Goal: Task Accomplishment & Management: Use online tool/utility

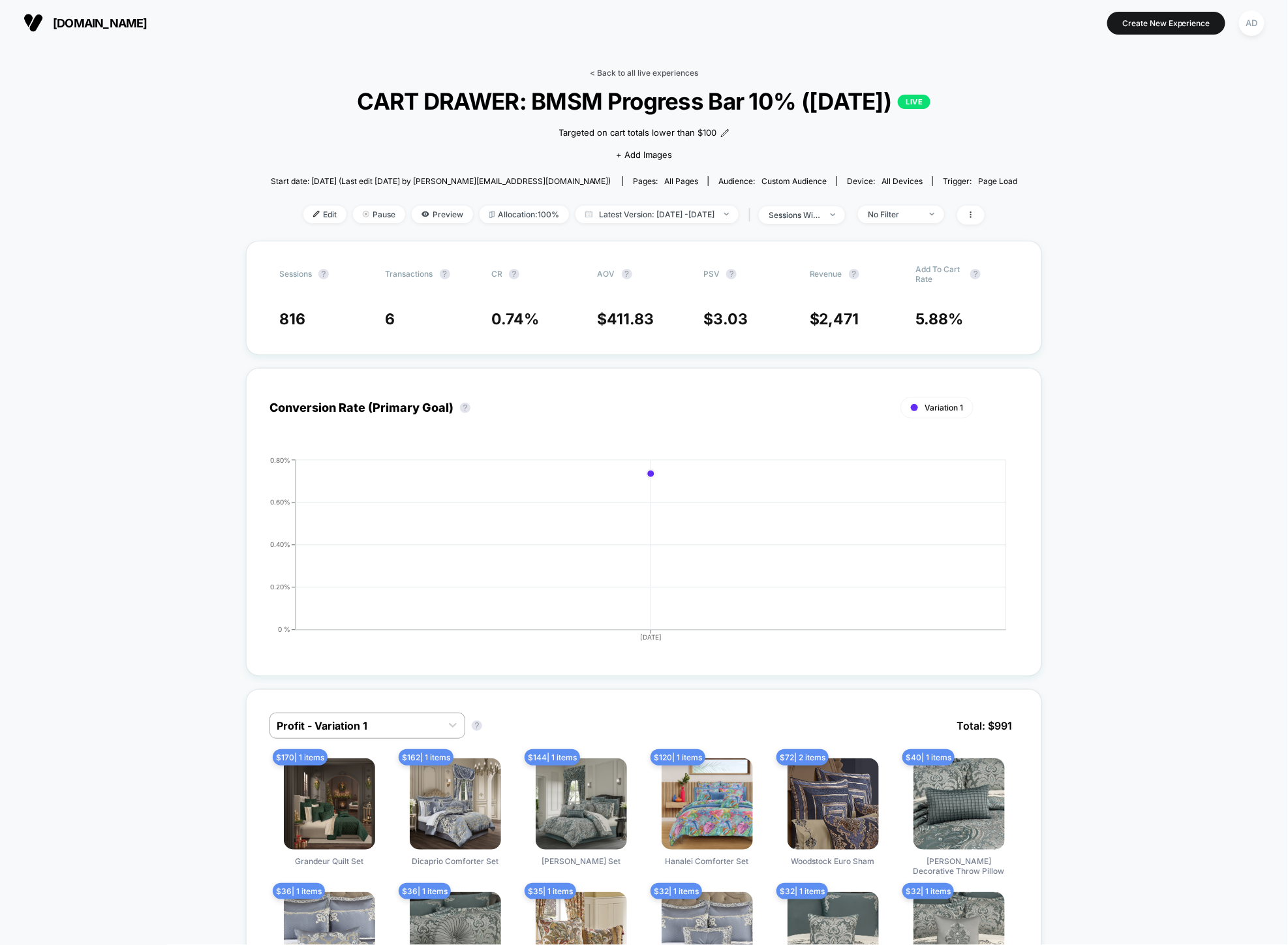
click at [625, 69] on link "< Back to all live experiences" at bounding box center [644, 73] width 108 height 10
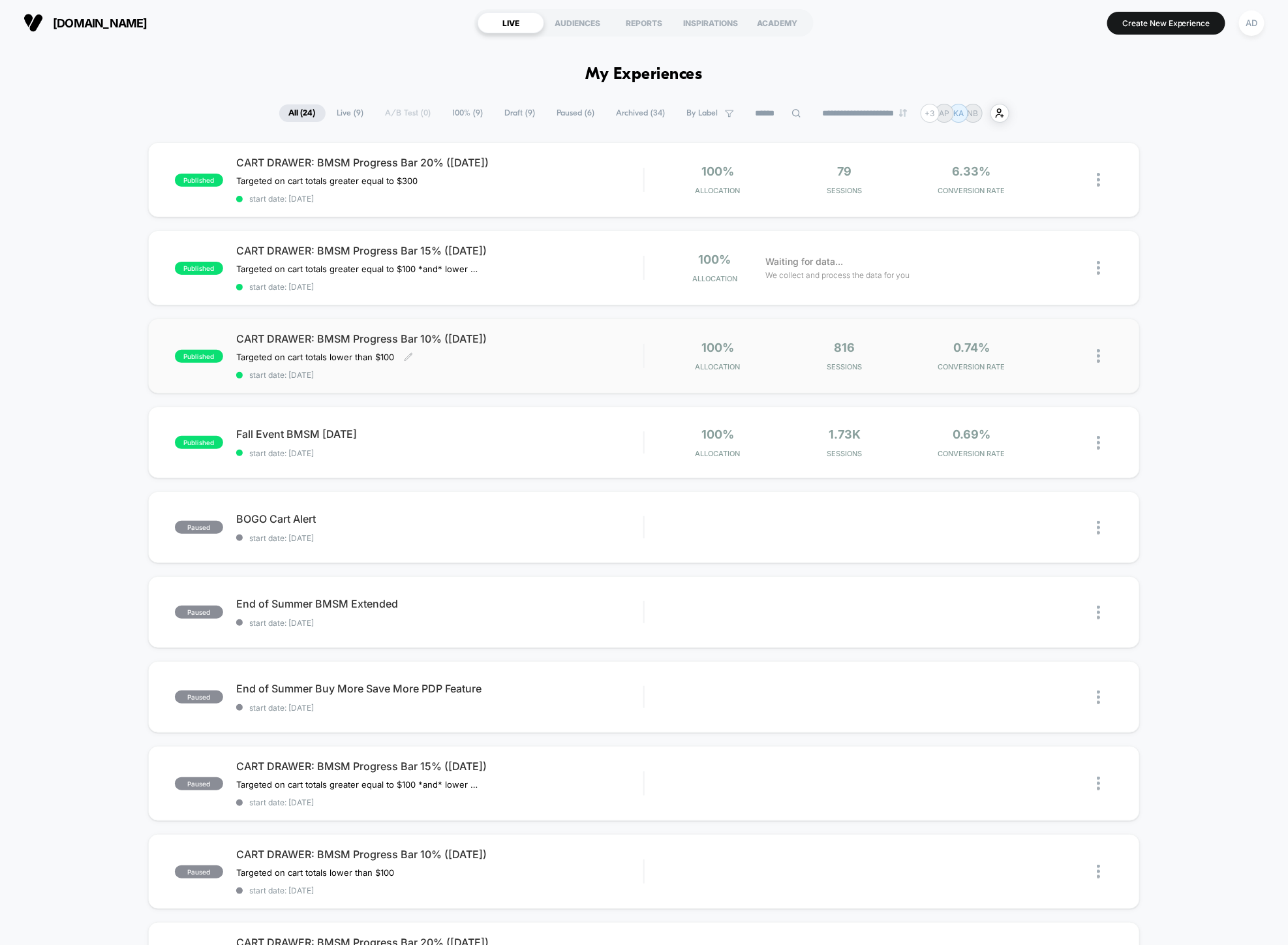
click at [518, 370] on span "start date: [DATE]" at bounding box center [440, 375] width 407 height 10
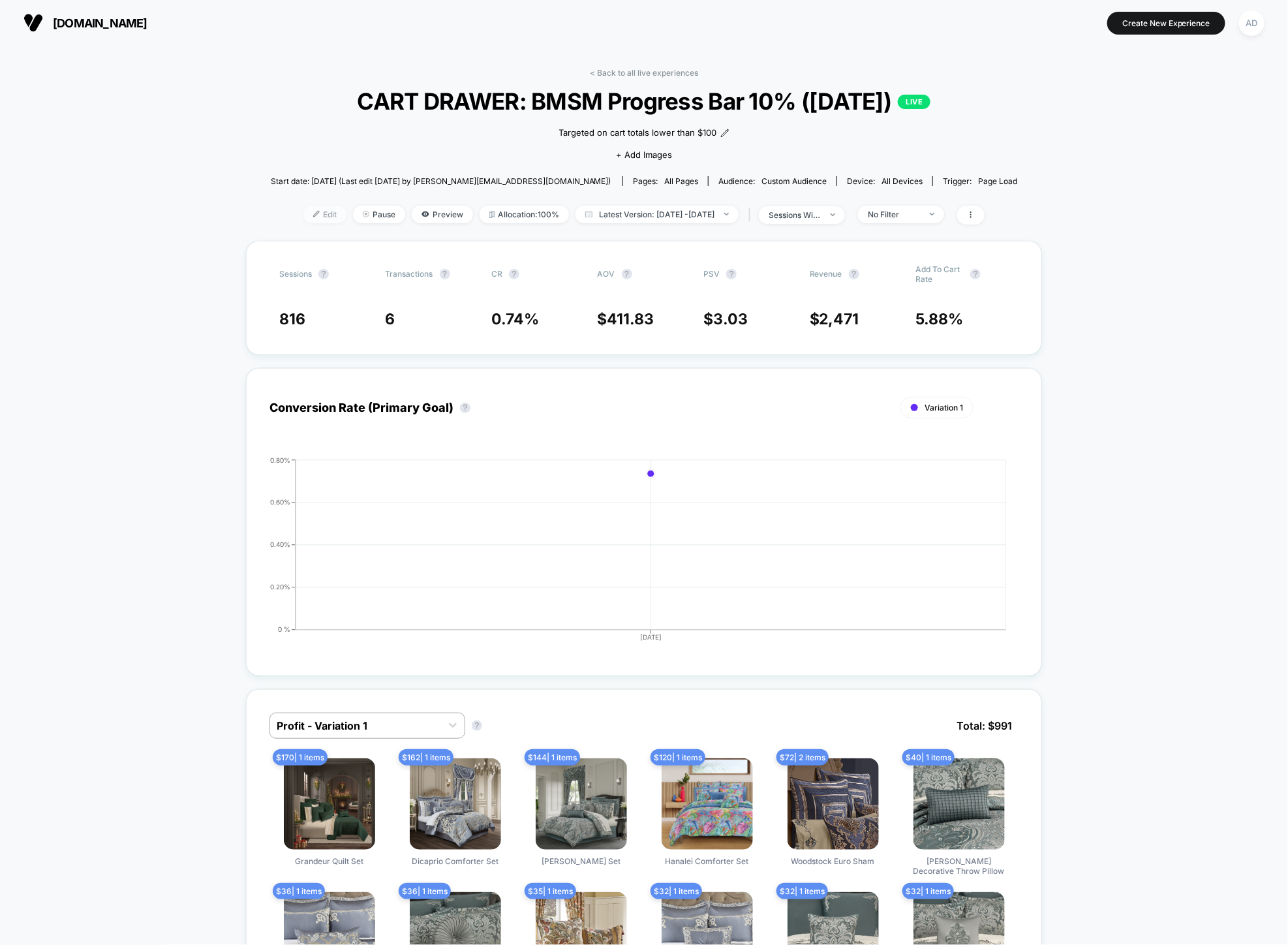
click at [303, 214] on span "Edit" at bounding box center [325, 214] width 43 height 18
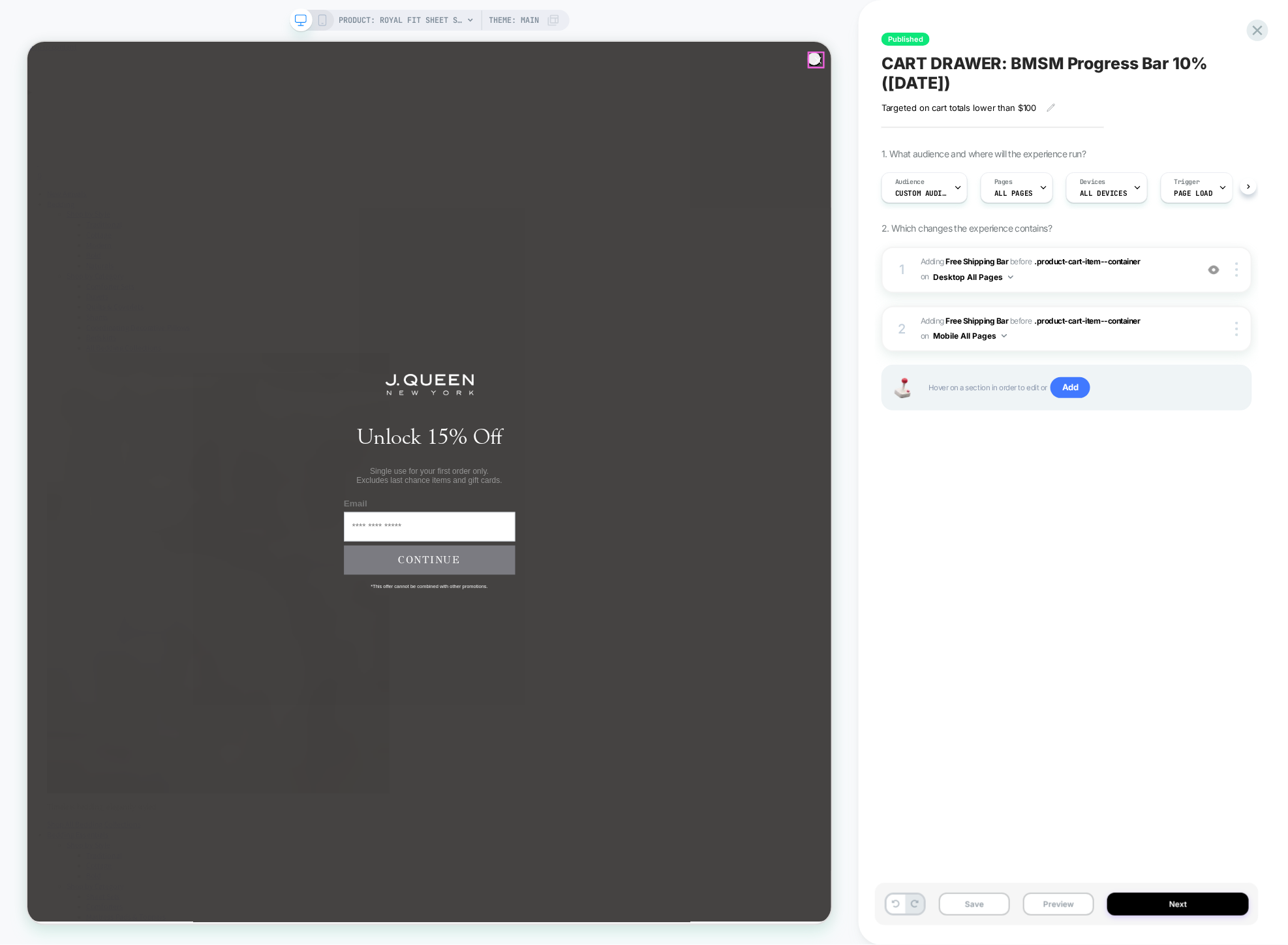
click at [1080, 69] on circle "Close dialog" at bounding box center [1081, 66] width 19 height 19
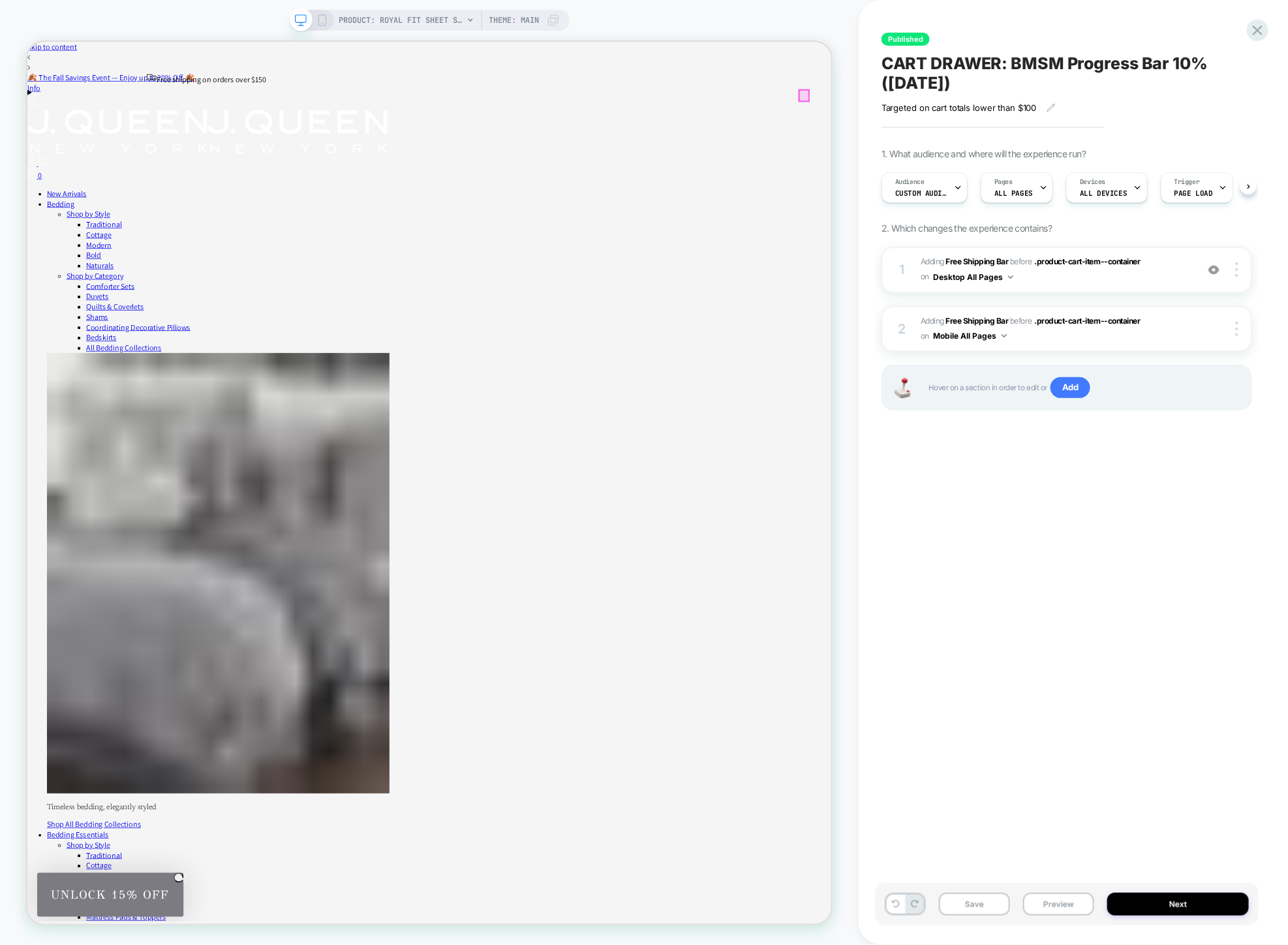
click at [46, 213] on span "0" at bounding box center [43, 219] width 5 height 13
click at [539, 25] on span "Theme: MAIN" at bounding box center [514, 21] width 50 height 21
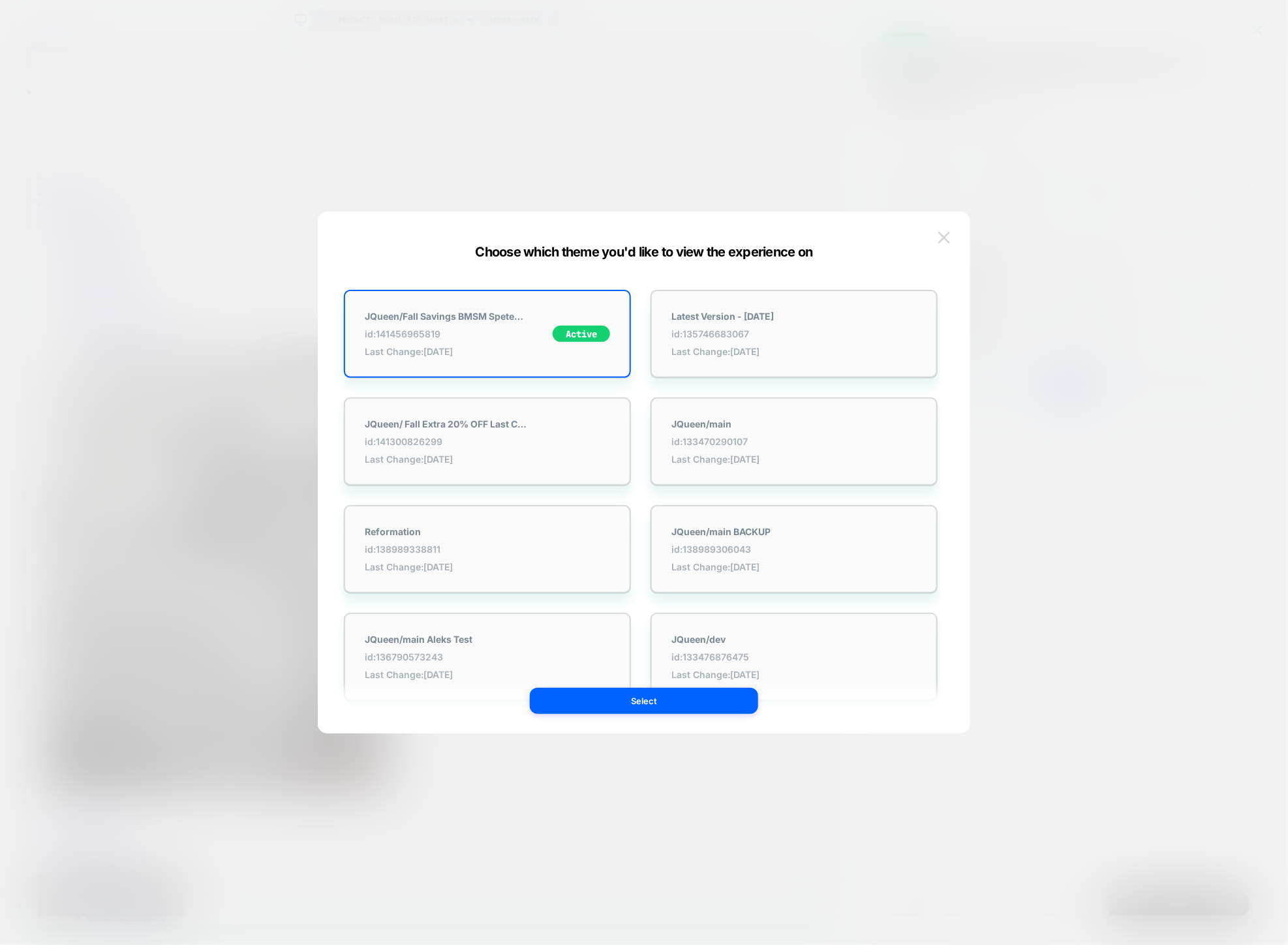
click at [946, 233] on img at bounding box center [944, 237] width 12 height 11
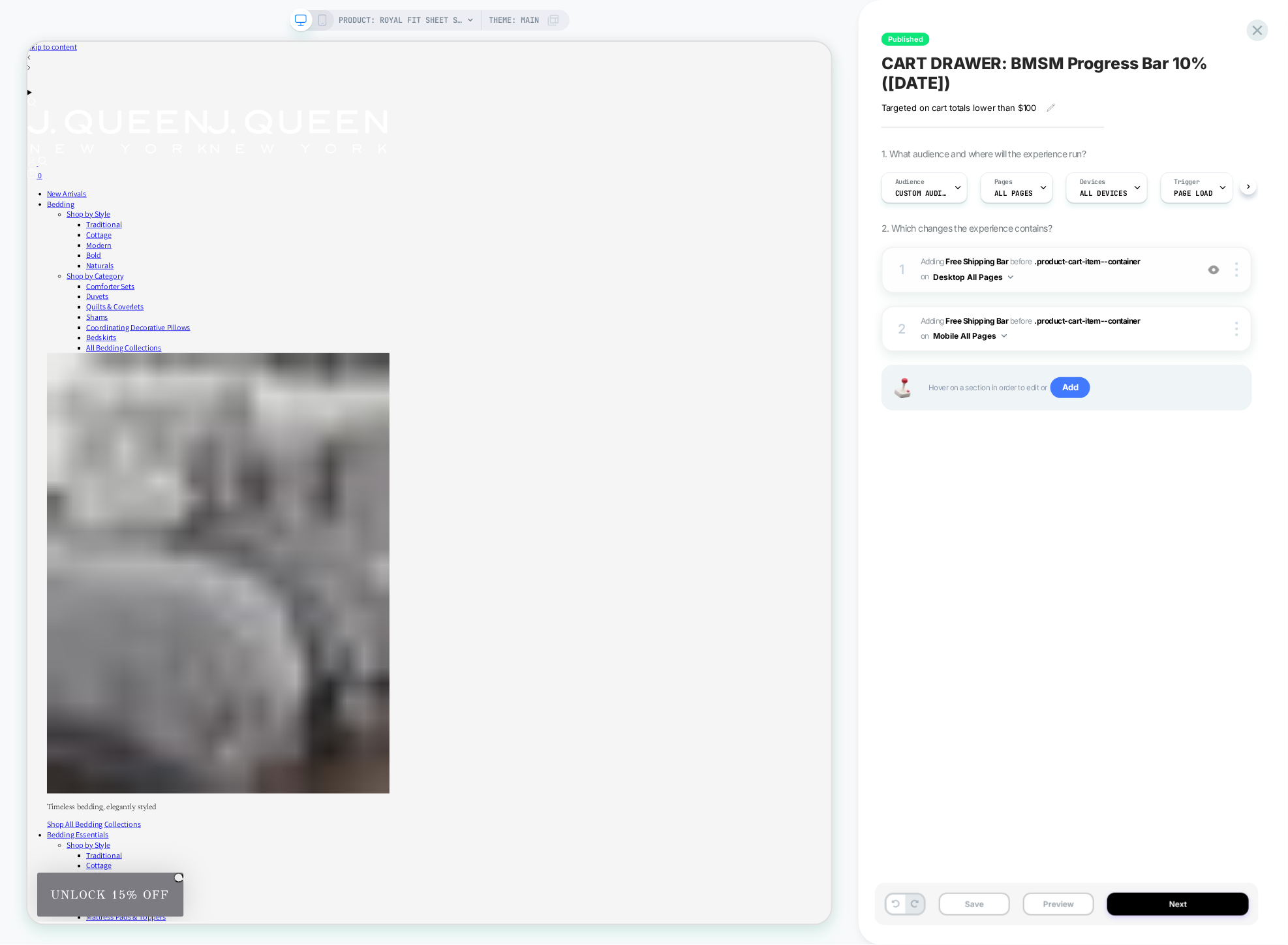
click at [1146, 274] on span "#_loomi_addon_1715804319266_dup1716323471_dup1716326154_dup1720009847_dup172001…" at bounding box center [1055, 269] width 269 height 30
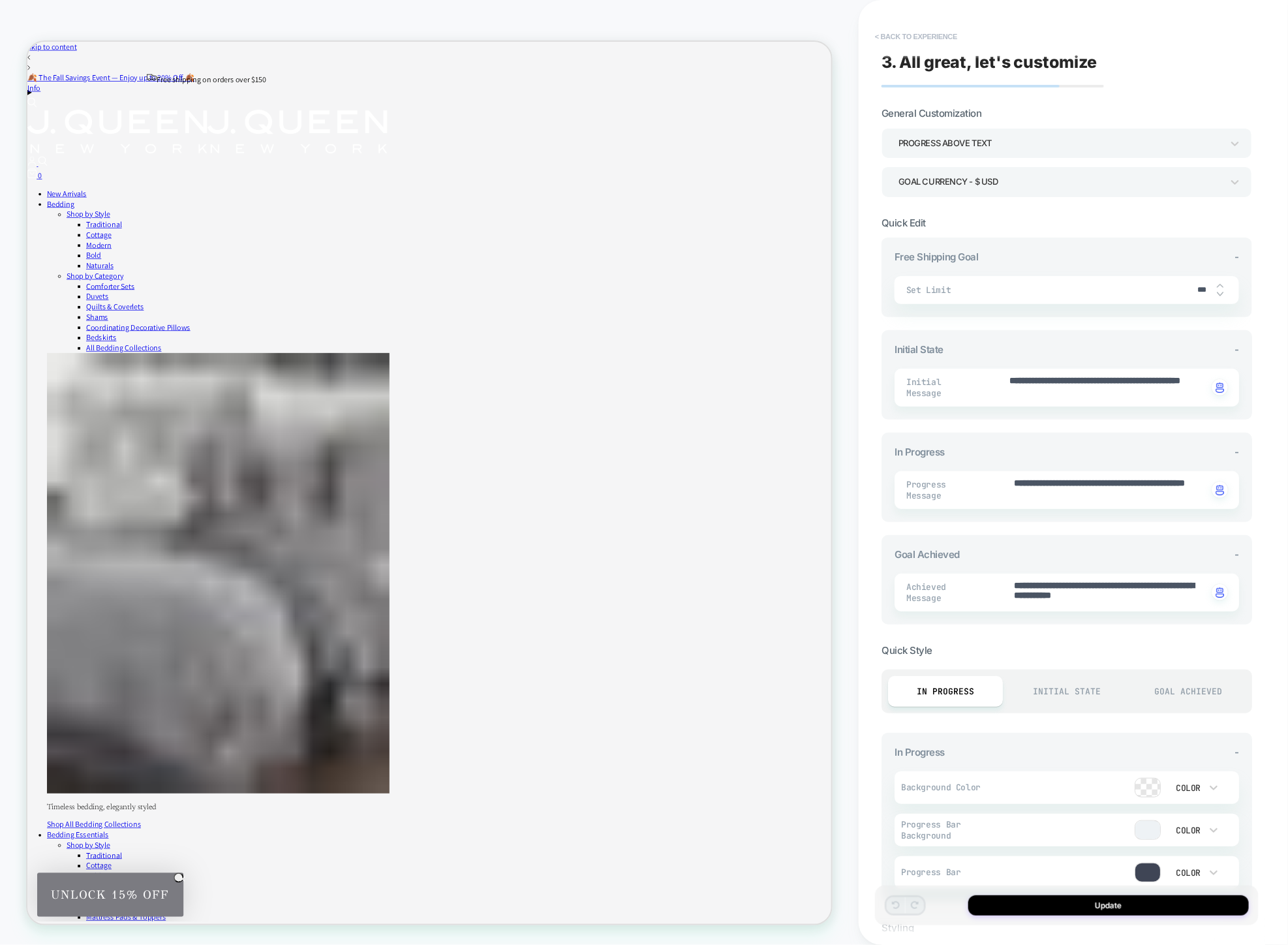
click at [910, 35] on button "< Back to experience" at bounding box center [916, 37] width 95 height 21
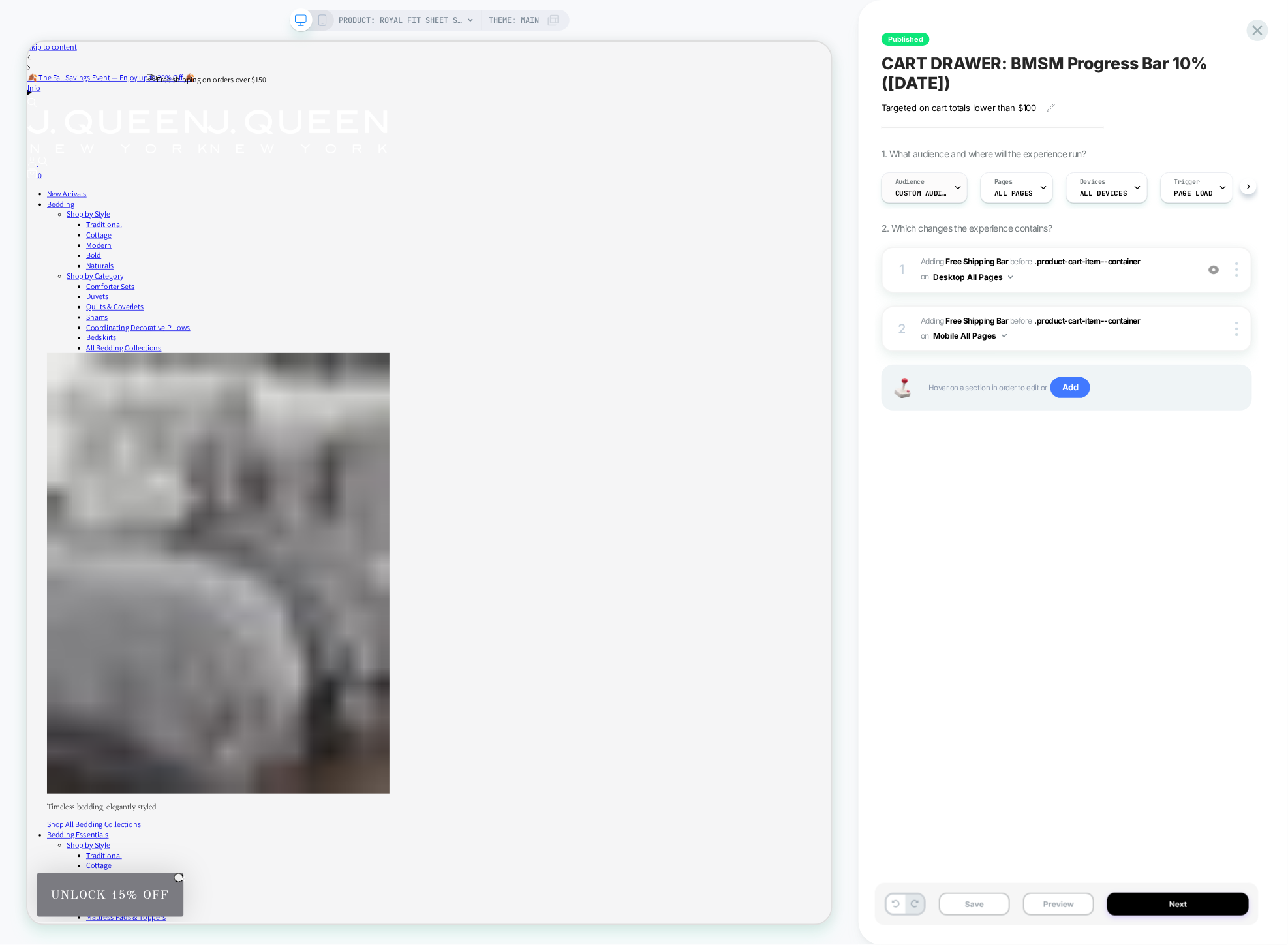
click at [925, 194] on span "Custom Audience" at bounding box center [921, 193] width 52 height 9
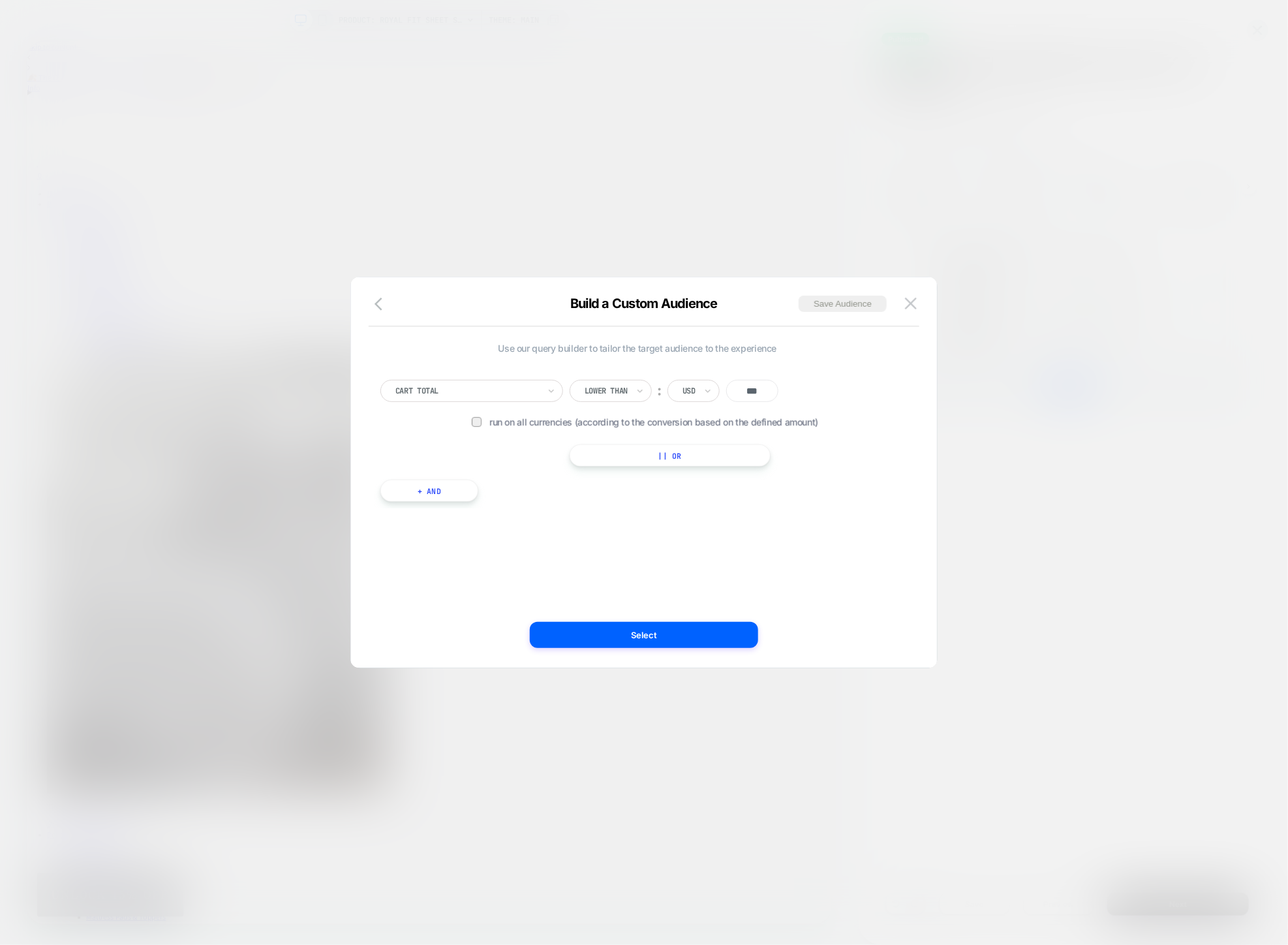
click at [413, 233] on div at bounding box center [644, 472] width 1288 height 945
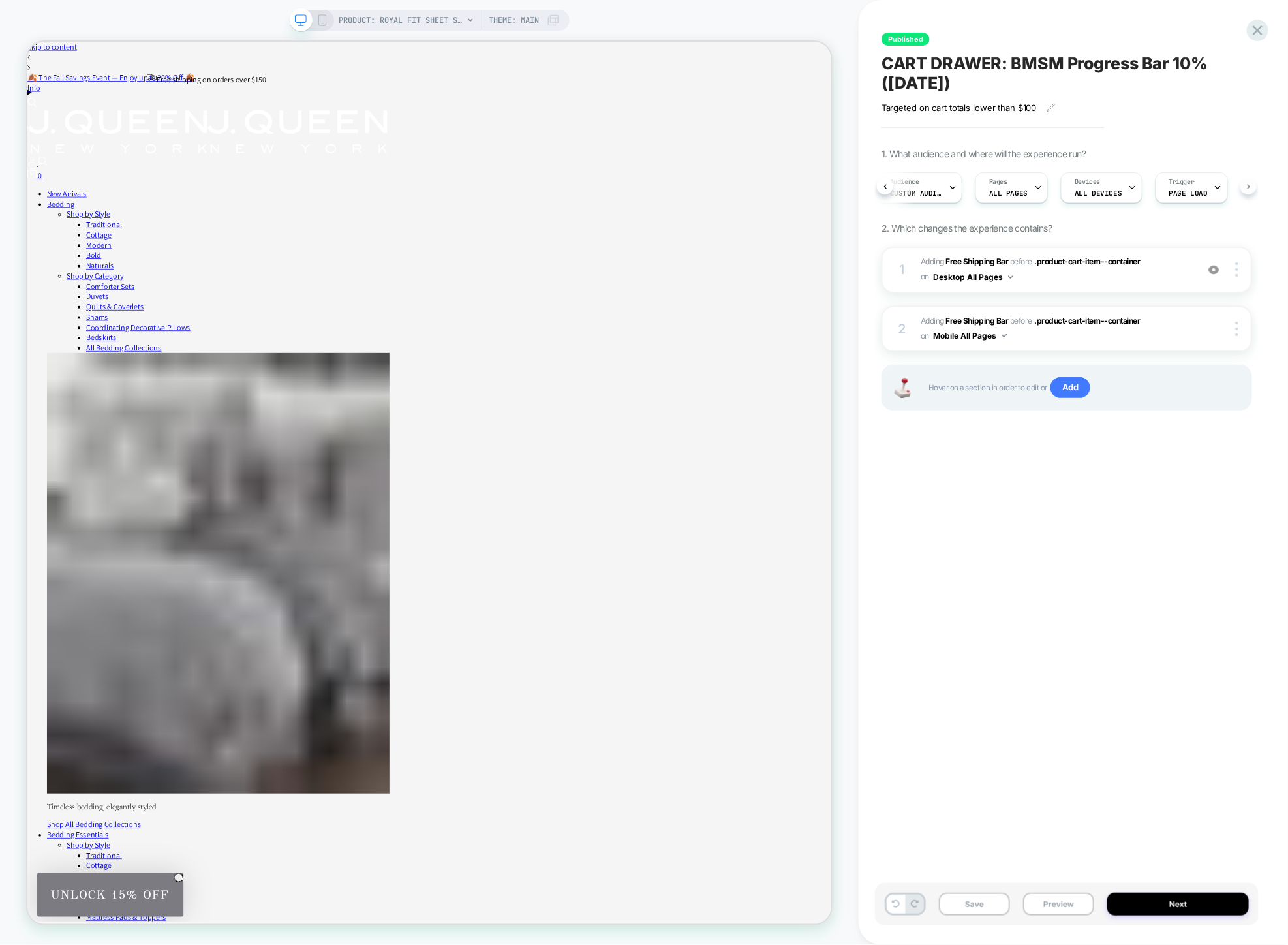
scroll to position [0, 13]
click at [1248, 186] on div "Audience Custom Audience Pages ALL PAGES Devices ALL DEVICES Trigger Page Load" at bounding box center [1067, 187] width 371 height 44
click at [924, 199] on div "Audience Custom Audience" at bounding box center [917, 187] width 79 height 30
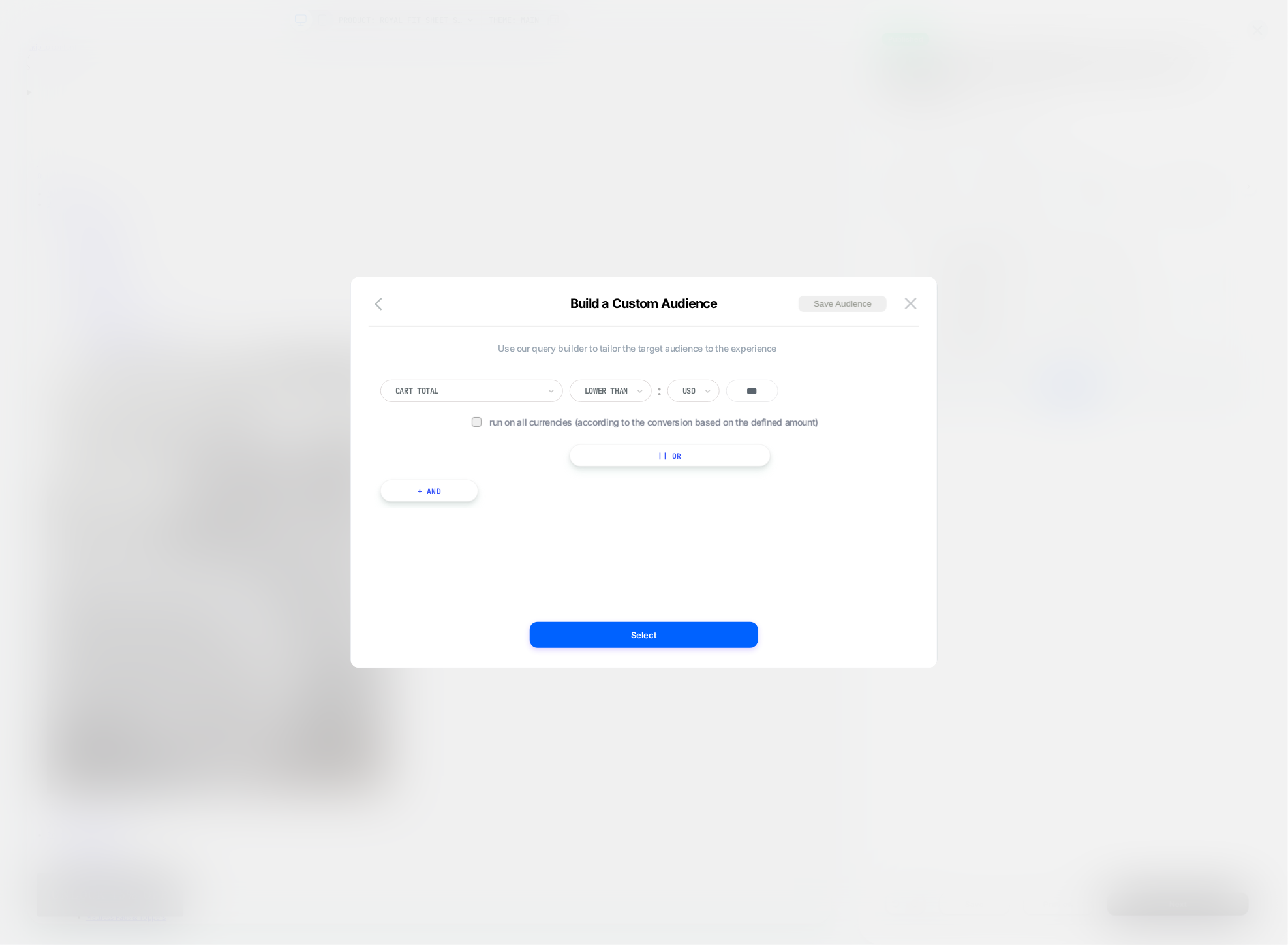
click at [451, 492] on button "+ And" at bounding box center [429, 490] width 98 height 22
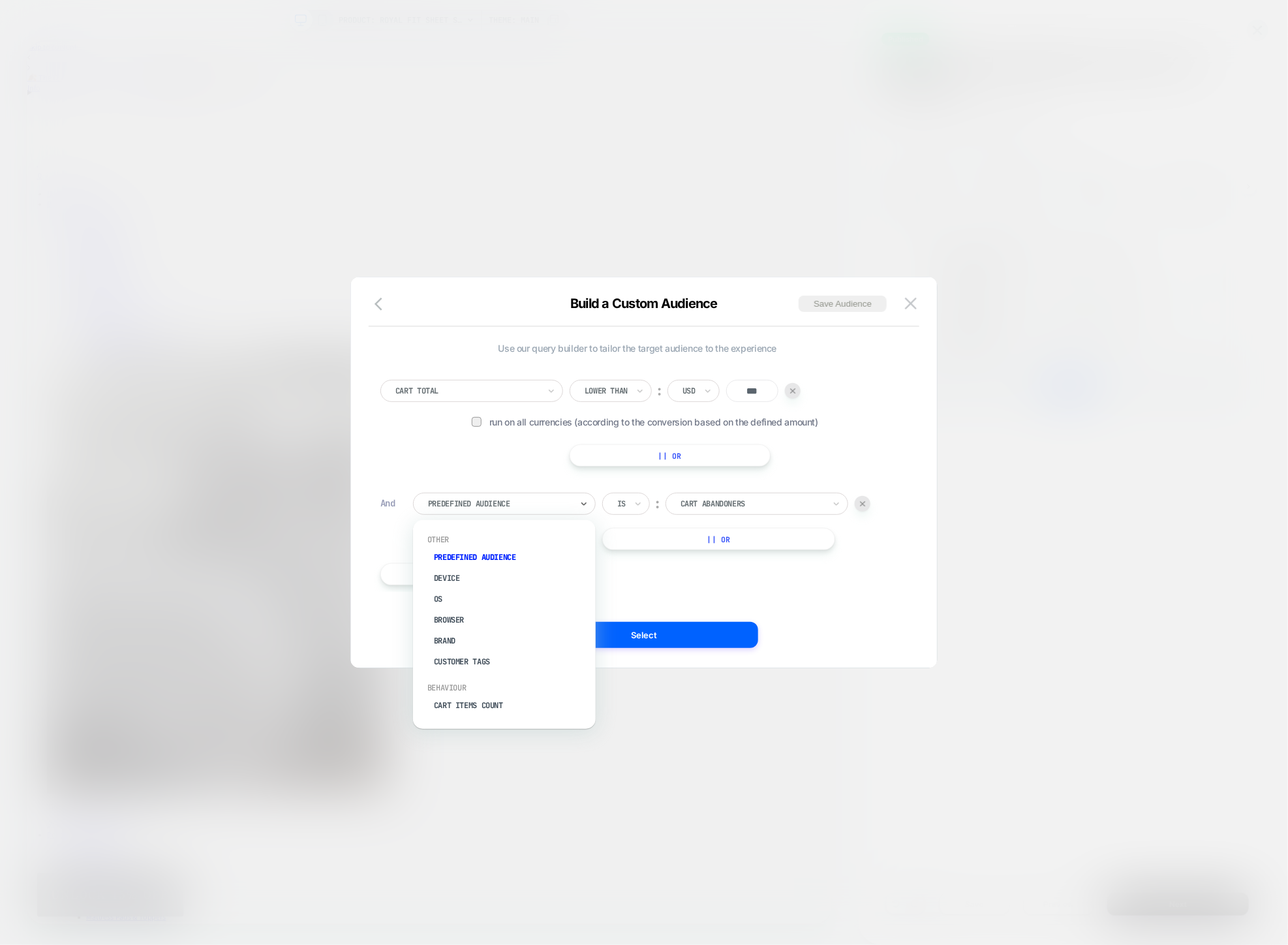
click at [509, 504] on div at bounding box center [499, 504] width 144 height 12
click at [472, 625] on div "Cart Item In Collection" at bounding box center [511, 628] width 170 height 21
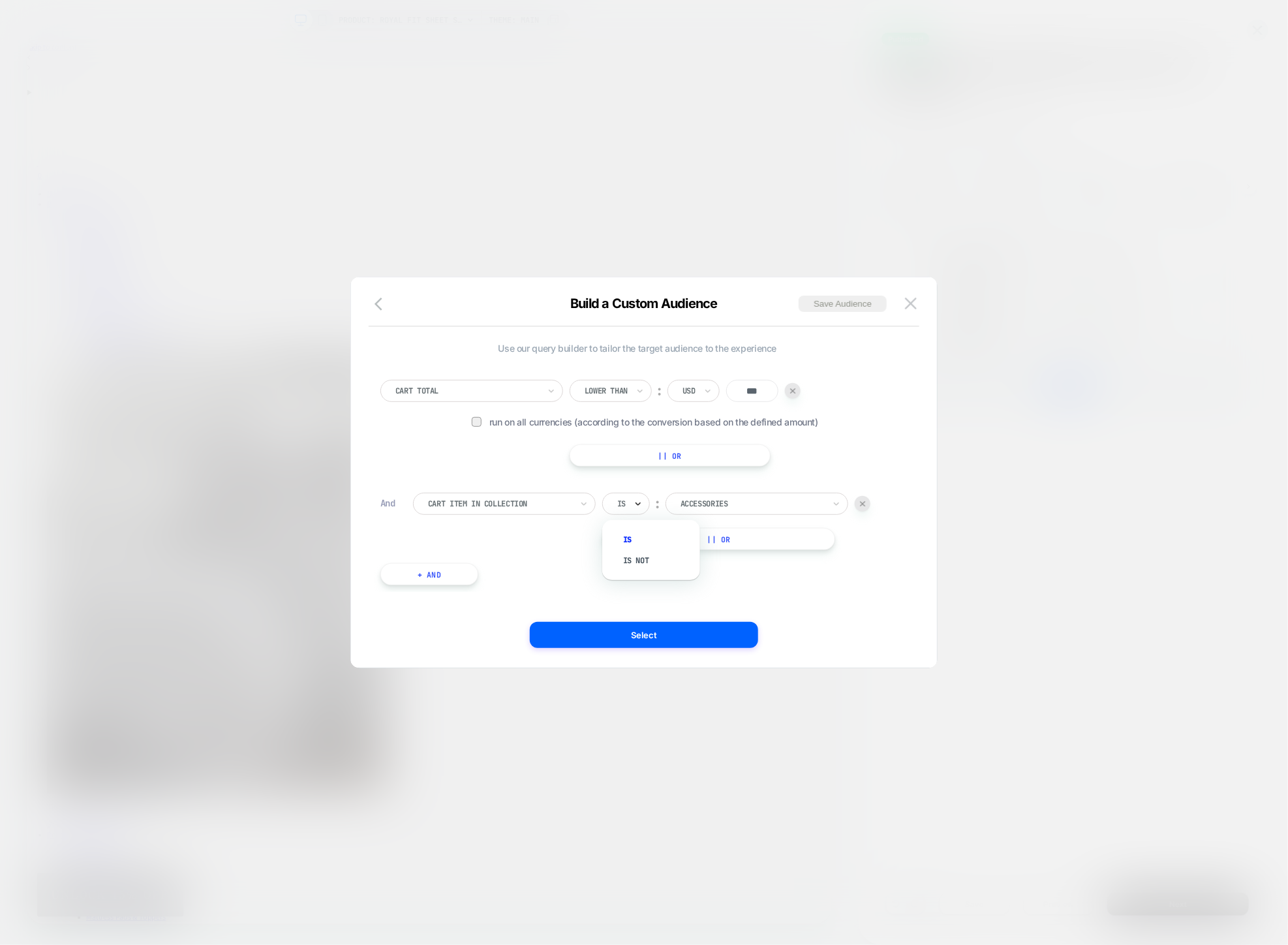
click at [634, 506] on icon at bounding box center [638, 504] width 9 height 13
click at [535, 540] on div "Cart Item In Collection Is ︰ Accessories || Or" at bounding box center [654, 521] width 482 height 57
click at [859, 497] on div at bounding box center [862, 504] width 16 height 16
click at [377, 303] on icon "button" at bounding box center [378, 304] width 8 height 13
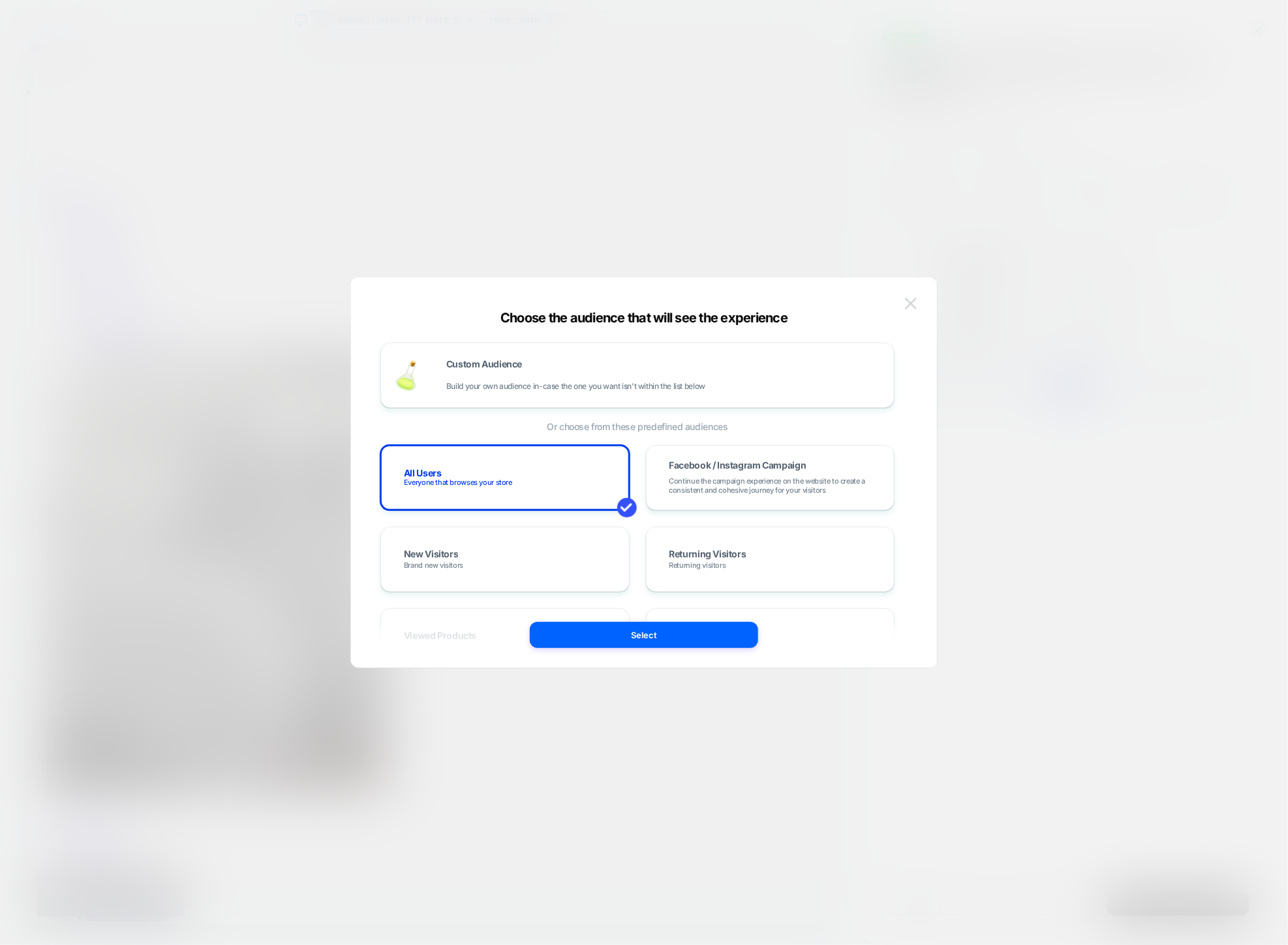
click at [914, 298] on img at bounding box center [910, 303] width 12 height 11
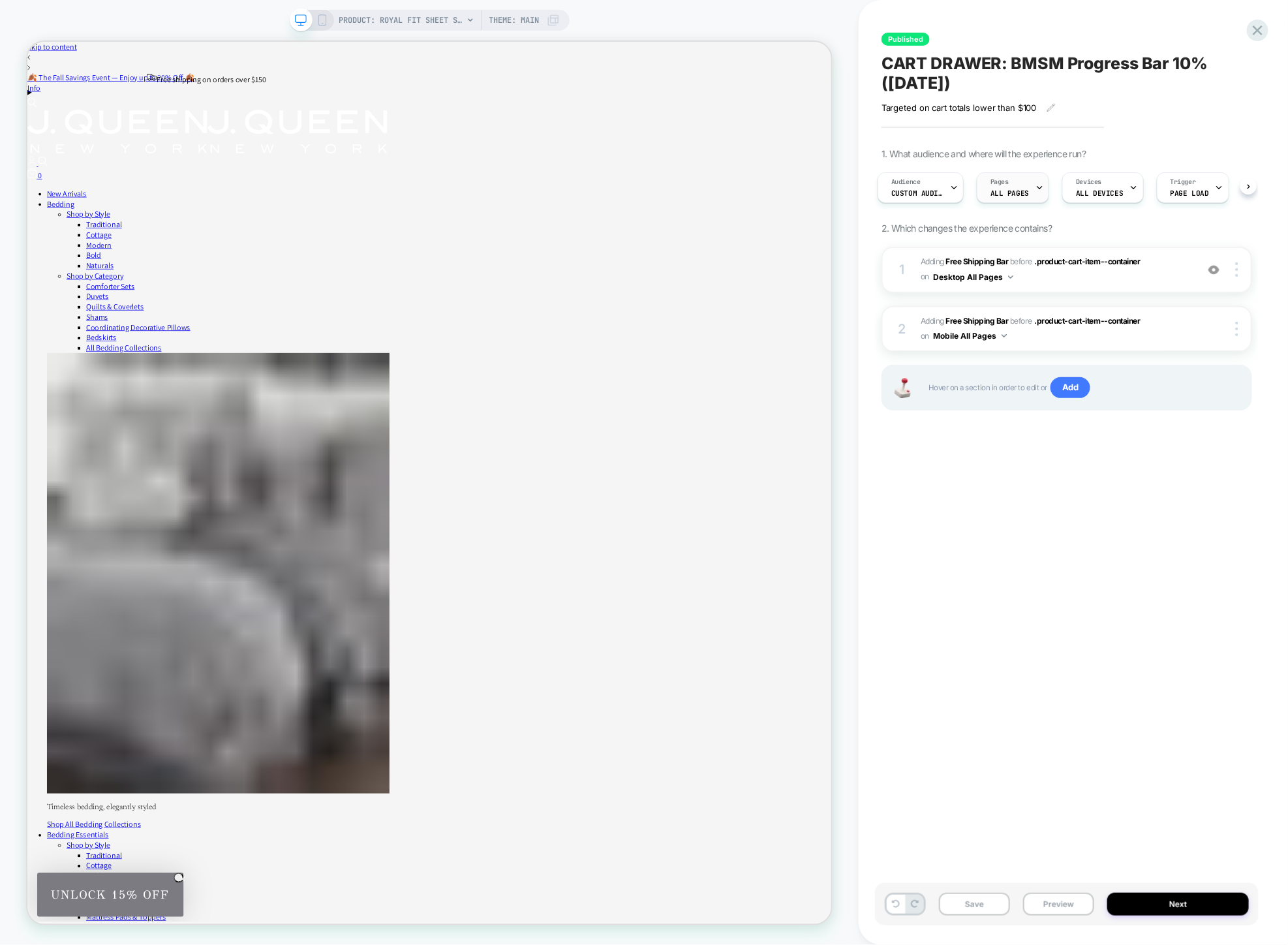
click at [1006, 186] on div "Pages ALL PAGES" at bounding box center [1009, 187] width 64 height 30
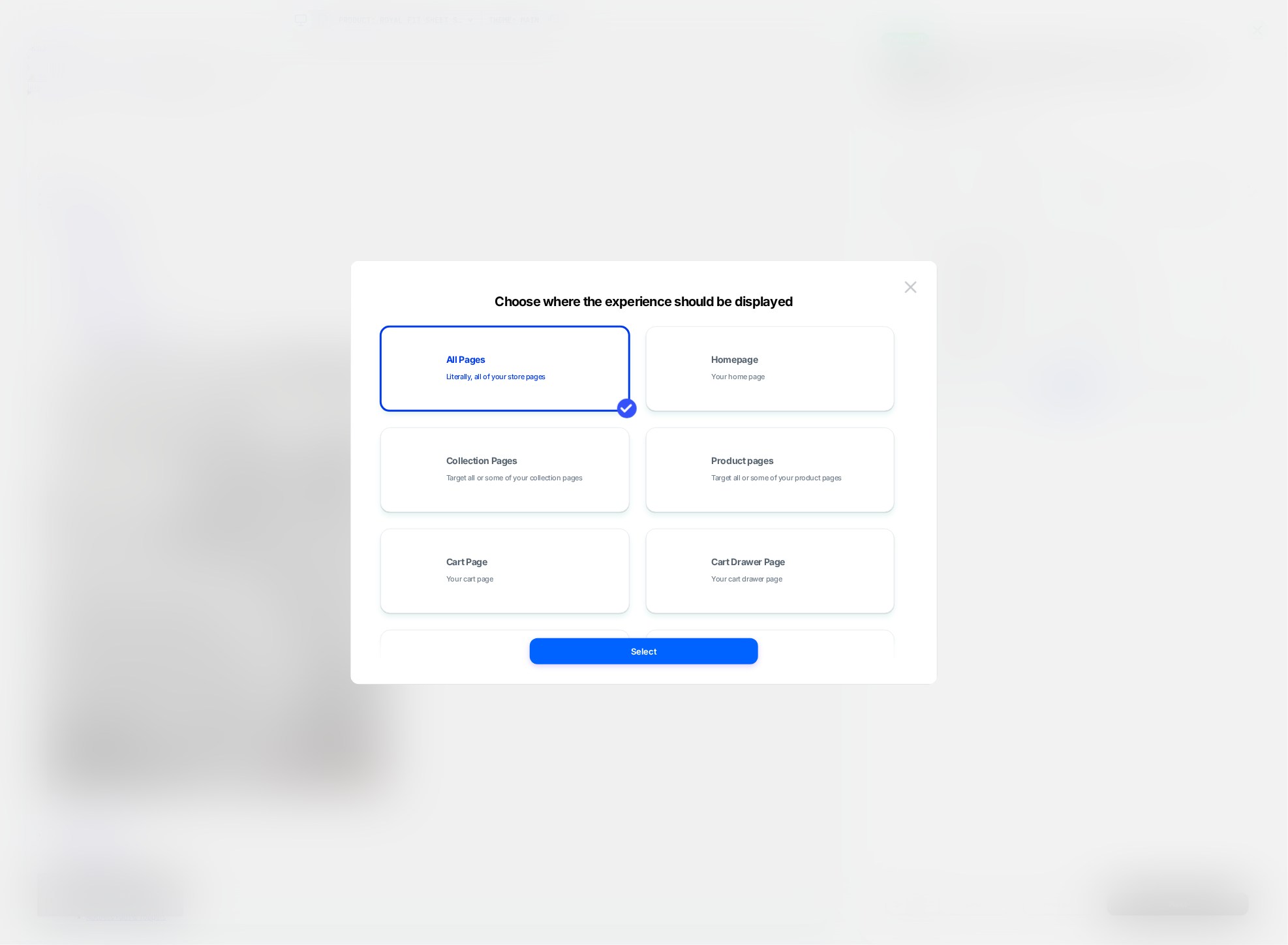
click at [929, 194] on div at bounding box center [644, 472] width 1288 height 945
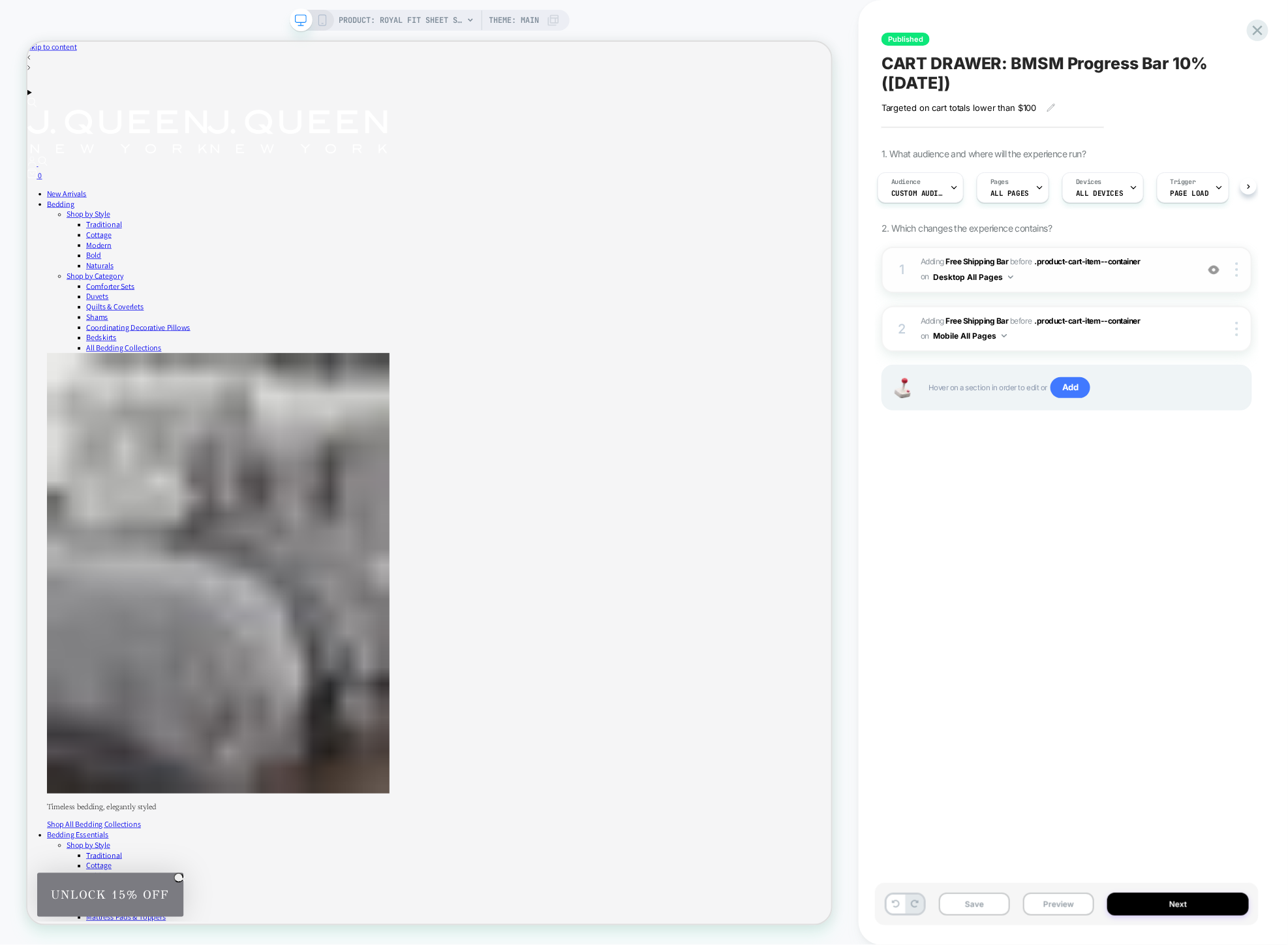
click at [1106, 275] on span "#_loomi_addon_1715804319266_dup1716323471_dup1716326154_dup1720009847_dup172001…" at bounding box center [1055, 269] width 269 height 30
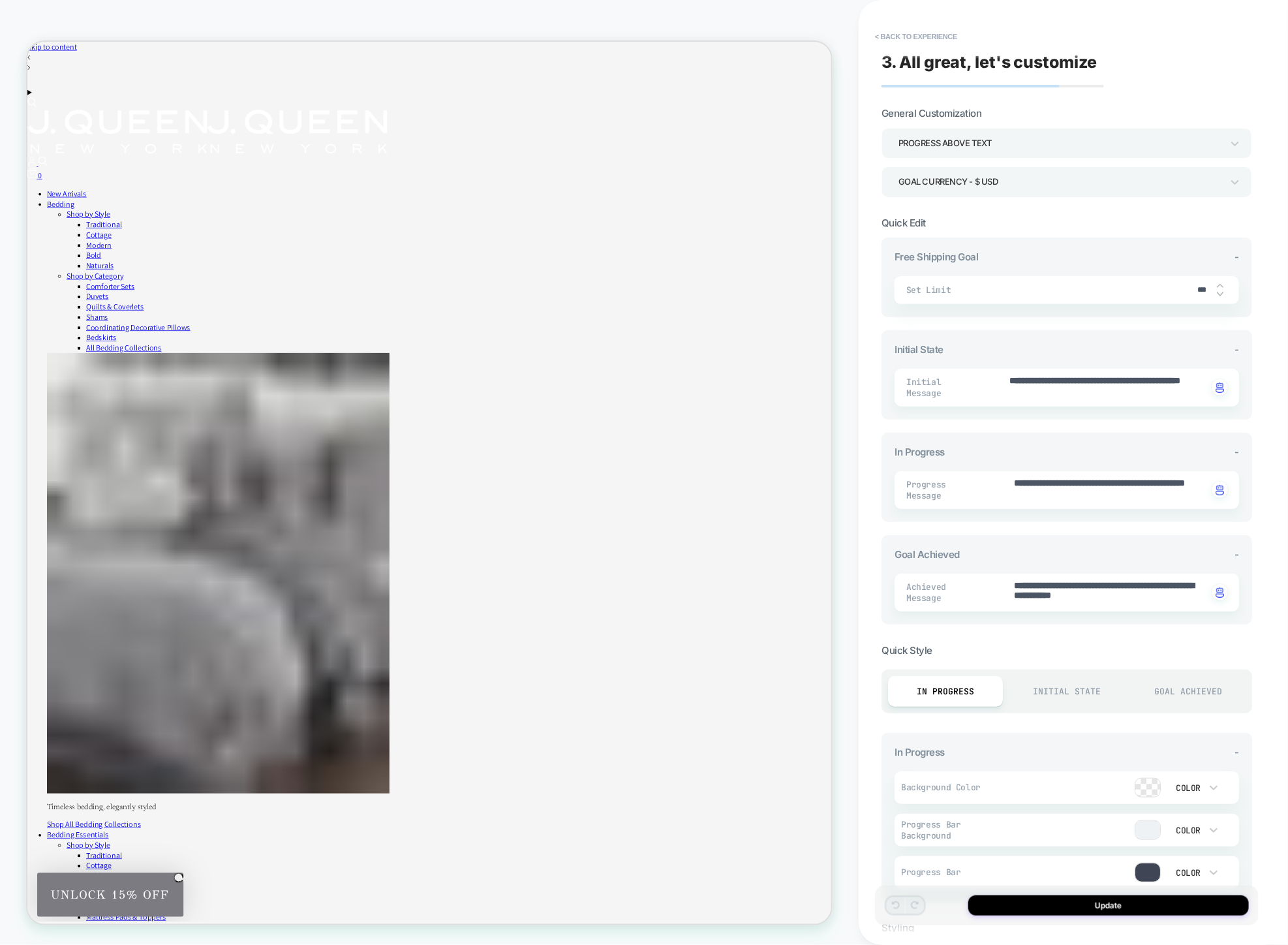
type textarea "*"
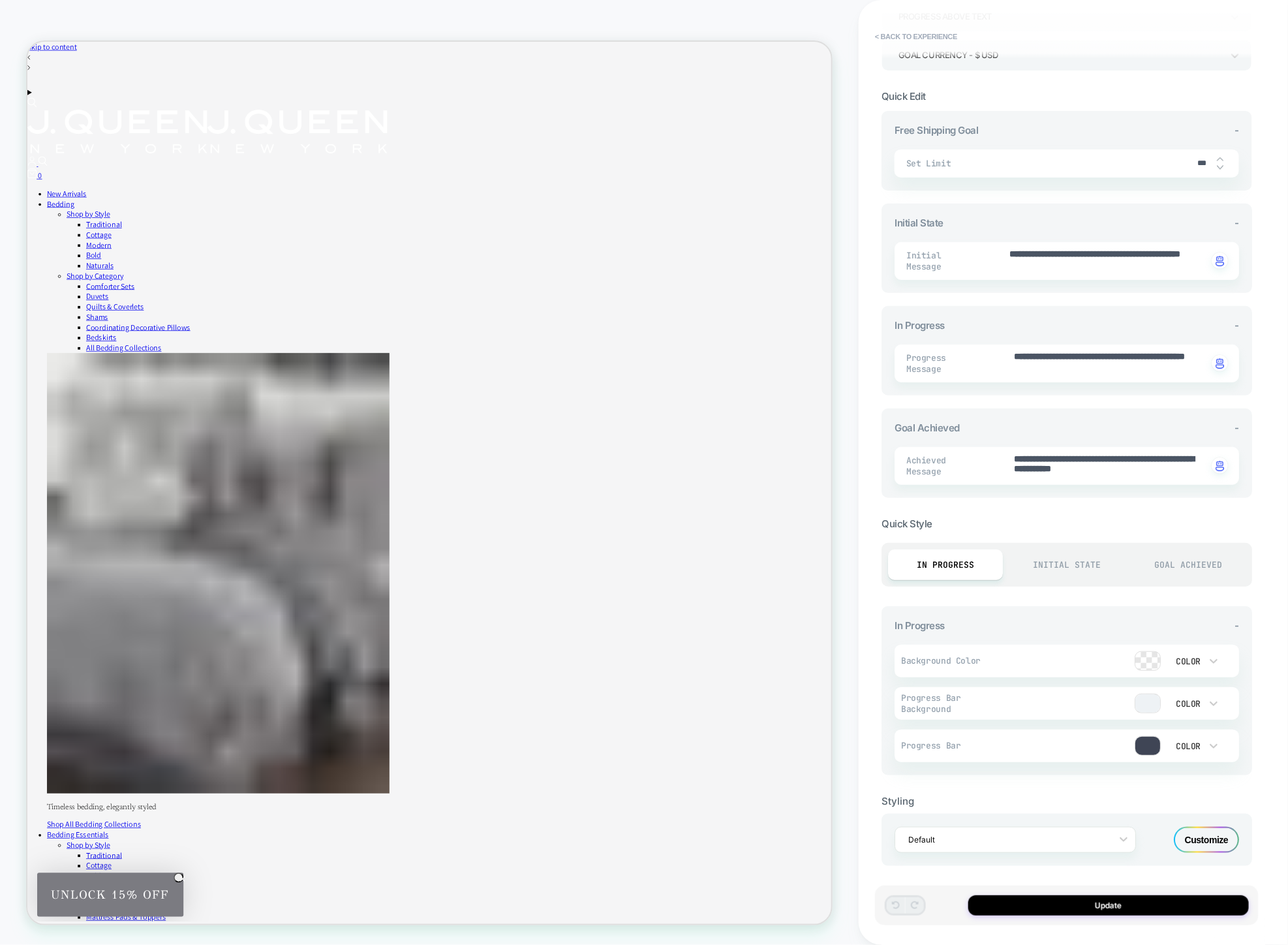
scroll to position [0, 0]
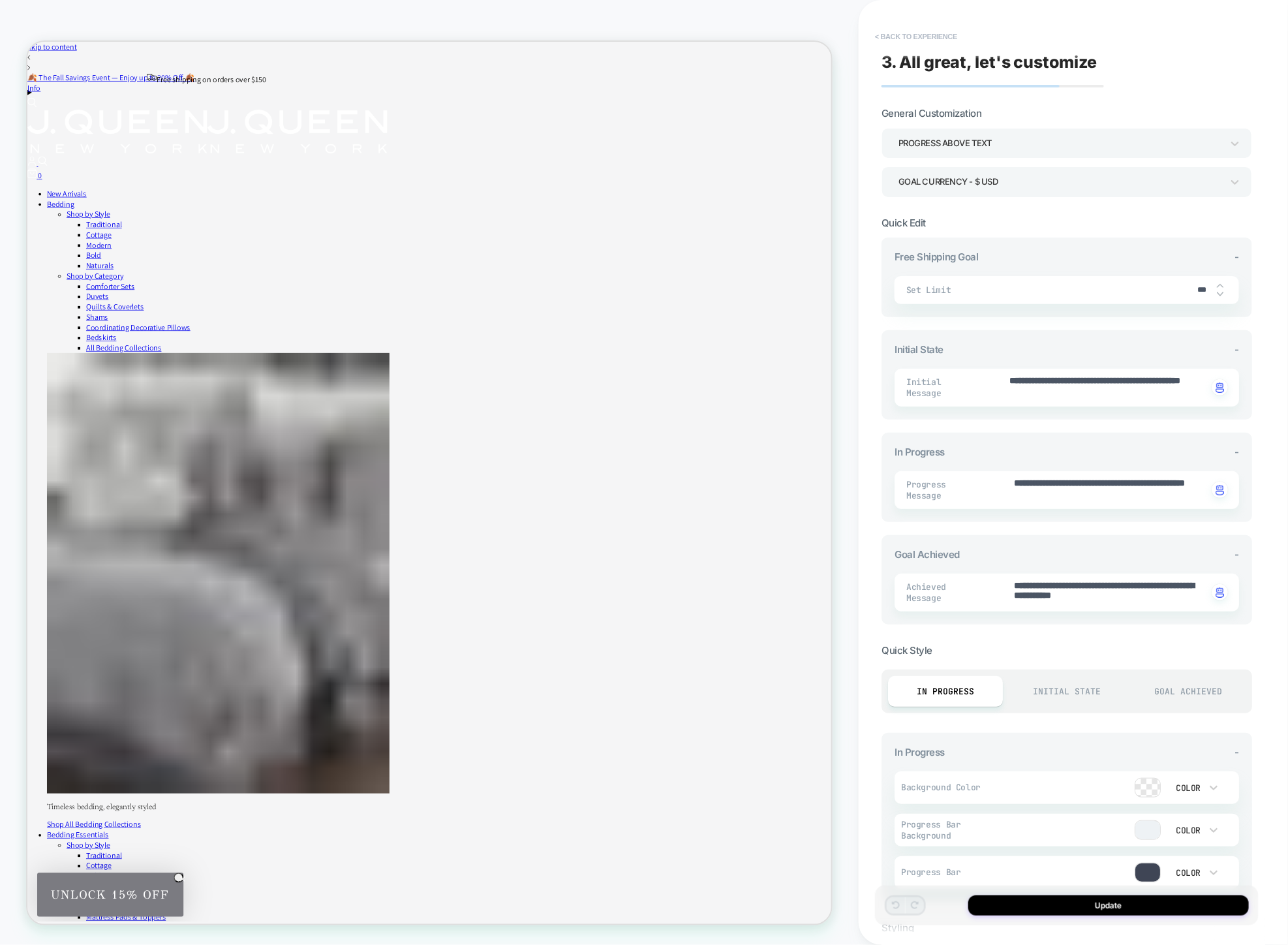
click at [898, 30] on button "< Back to experience" at bounding box center [916, 37] width 95 height 21
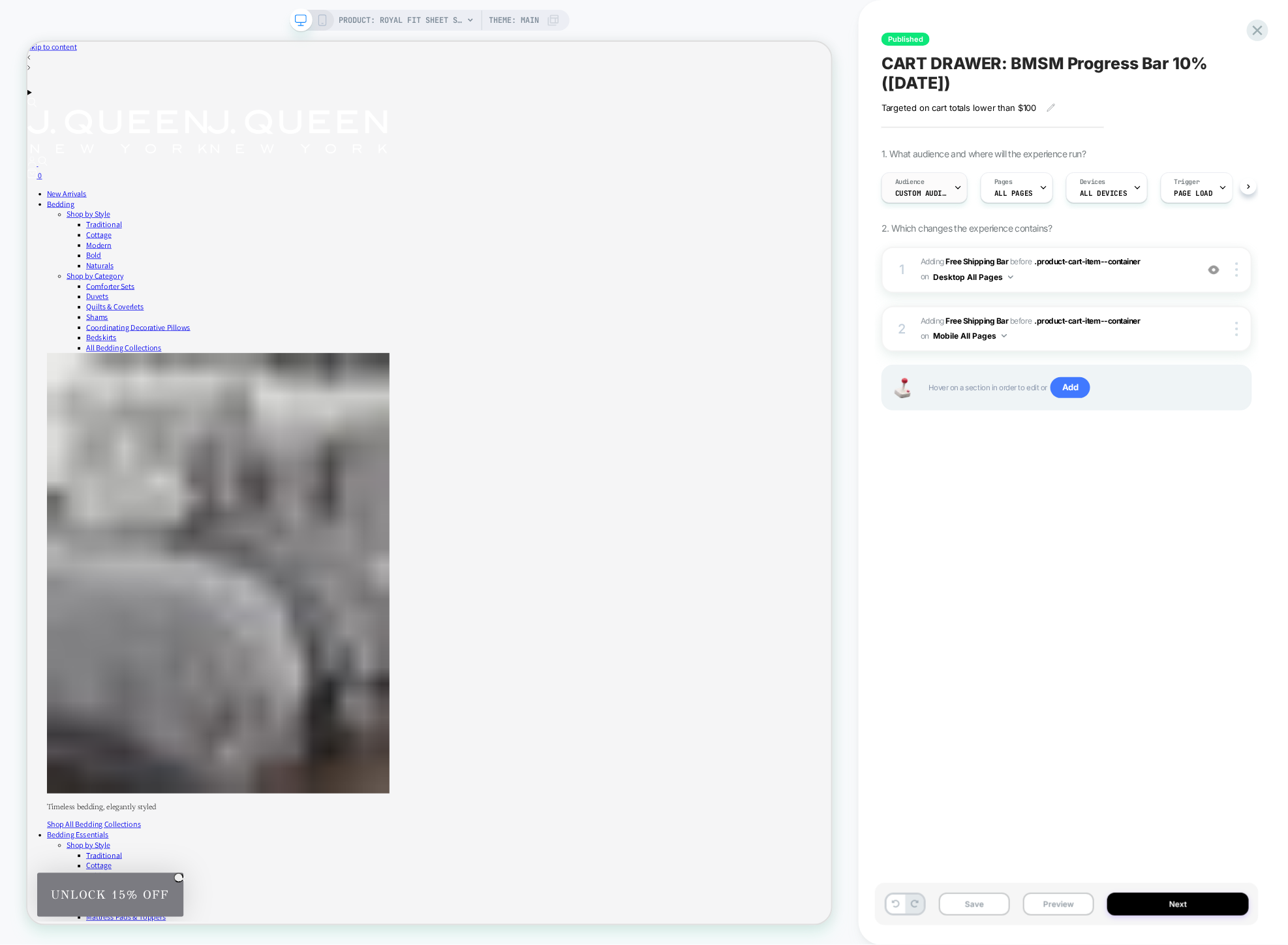
click at [909, 189] on span "Custom Audience" at bounding box center [921, 193] width 52 height 9
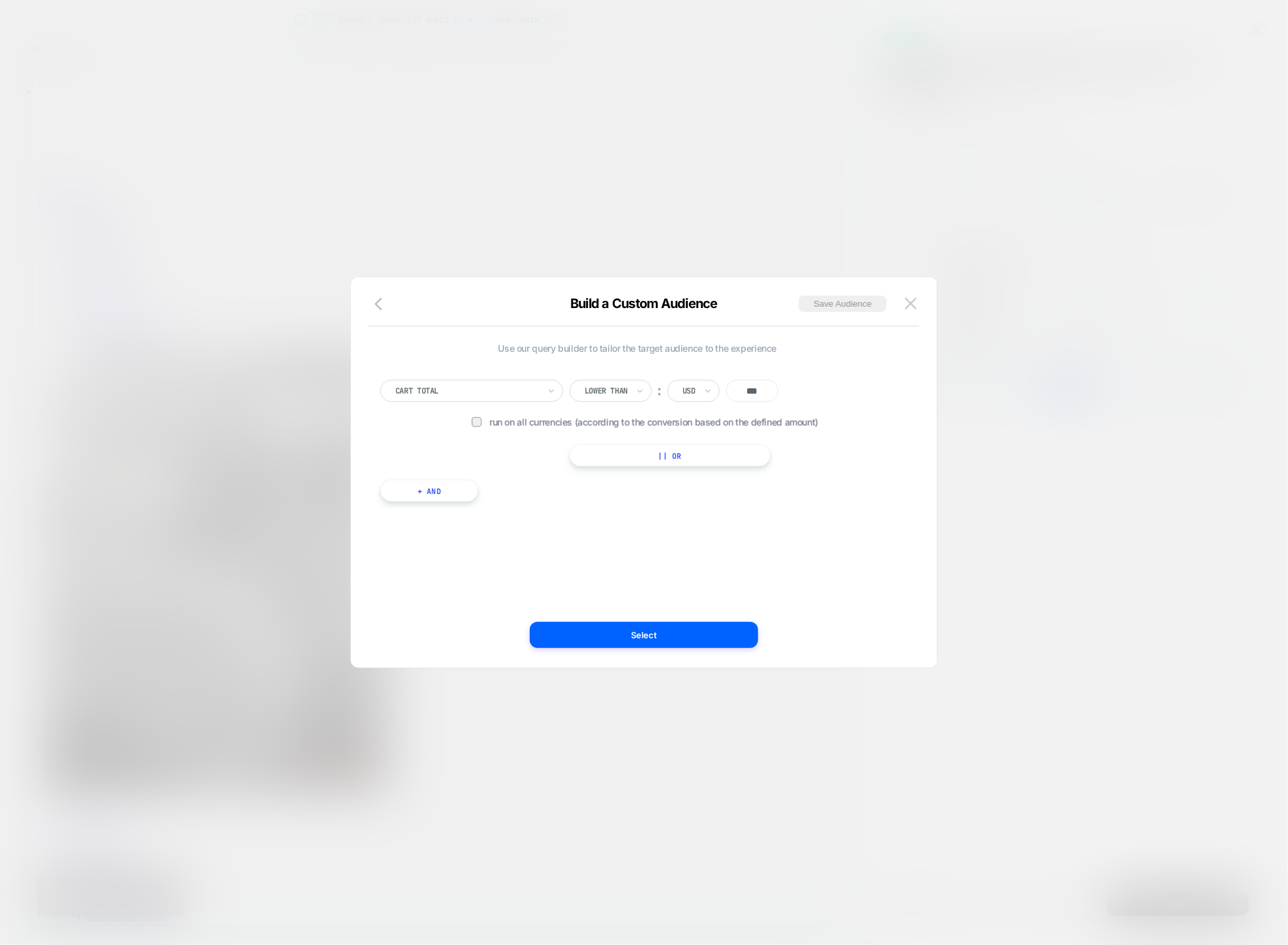
click at [433, 494] on button "+ And" at bounding box center [429, 490] width 98 height 22
click at [524, 504] on div at bounding box center [499, 504] width 144 height 12
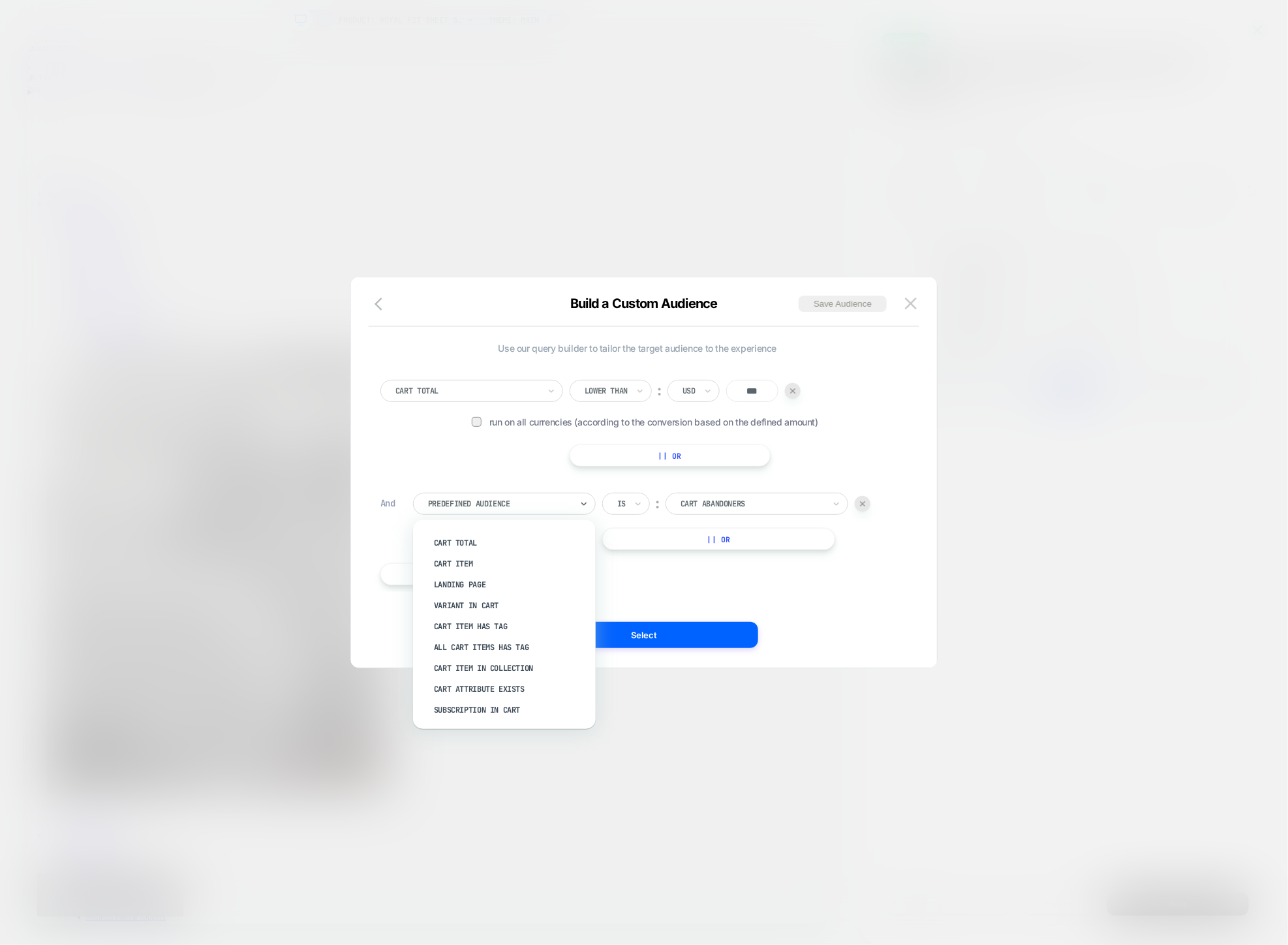
scroll to position [182, 0]
click at [439, 672] on div "Cart Item In Collection" at bounding box center [511, 670] width 170 height 21
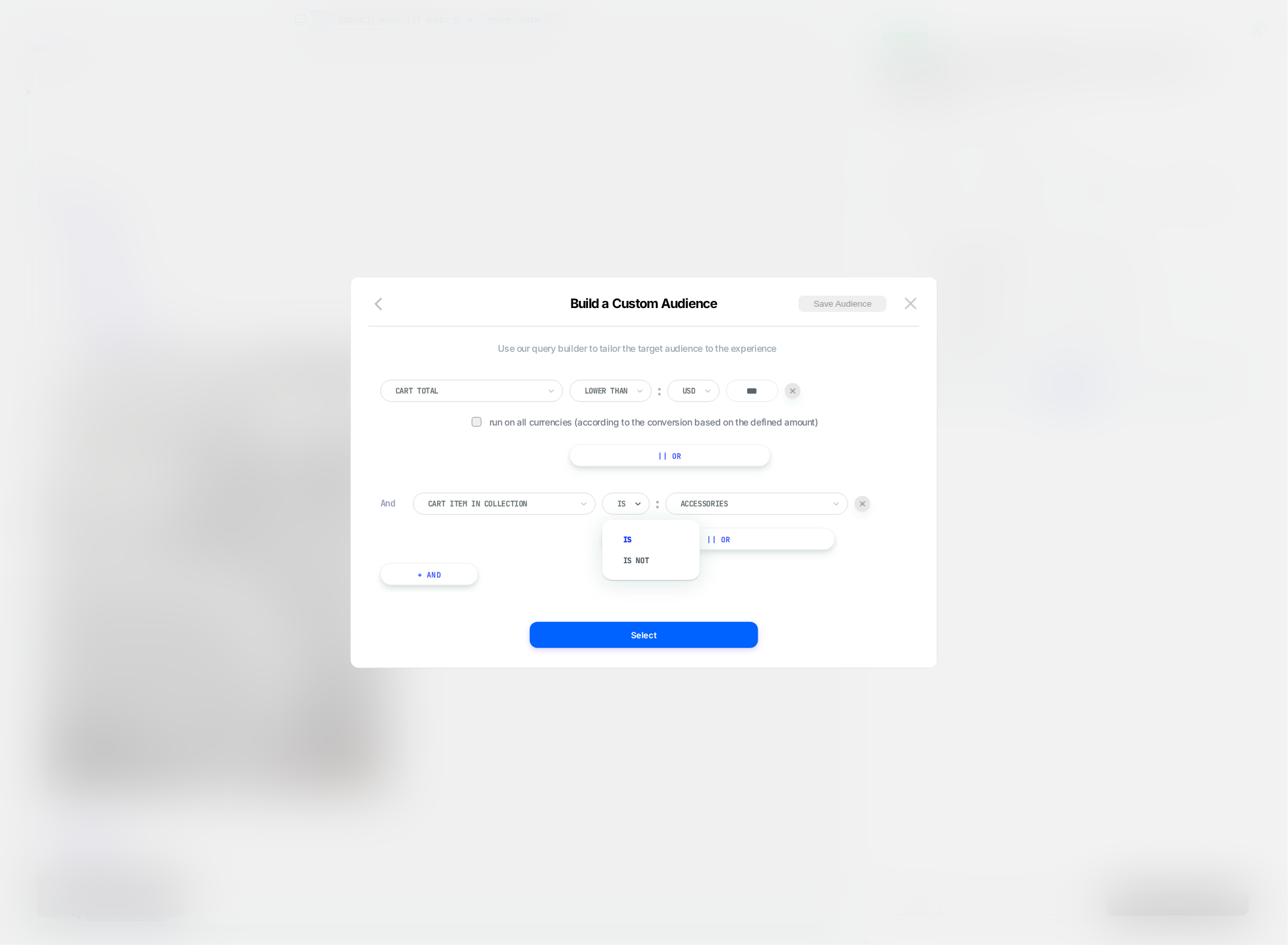
click at [630, 504] on div "Is" at bounding box center [625, 503] width 47 height 22
click at [631, 555] on div "Is not" at bounding box center [658, 561] width 85 height 21
click at [712, 498] on div at bounding box center [769, 504] width 144 height 12
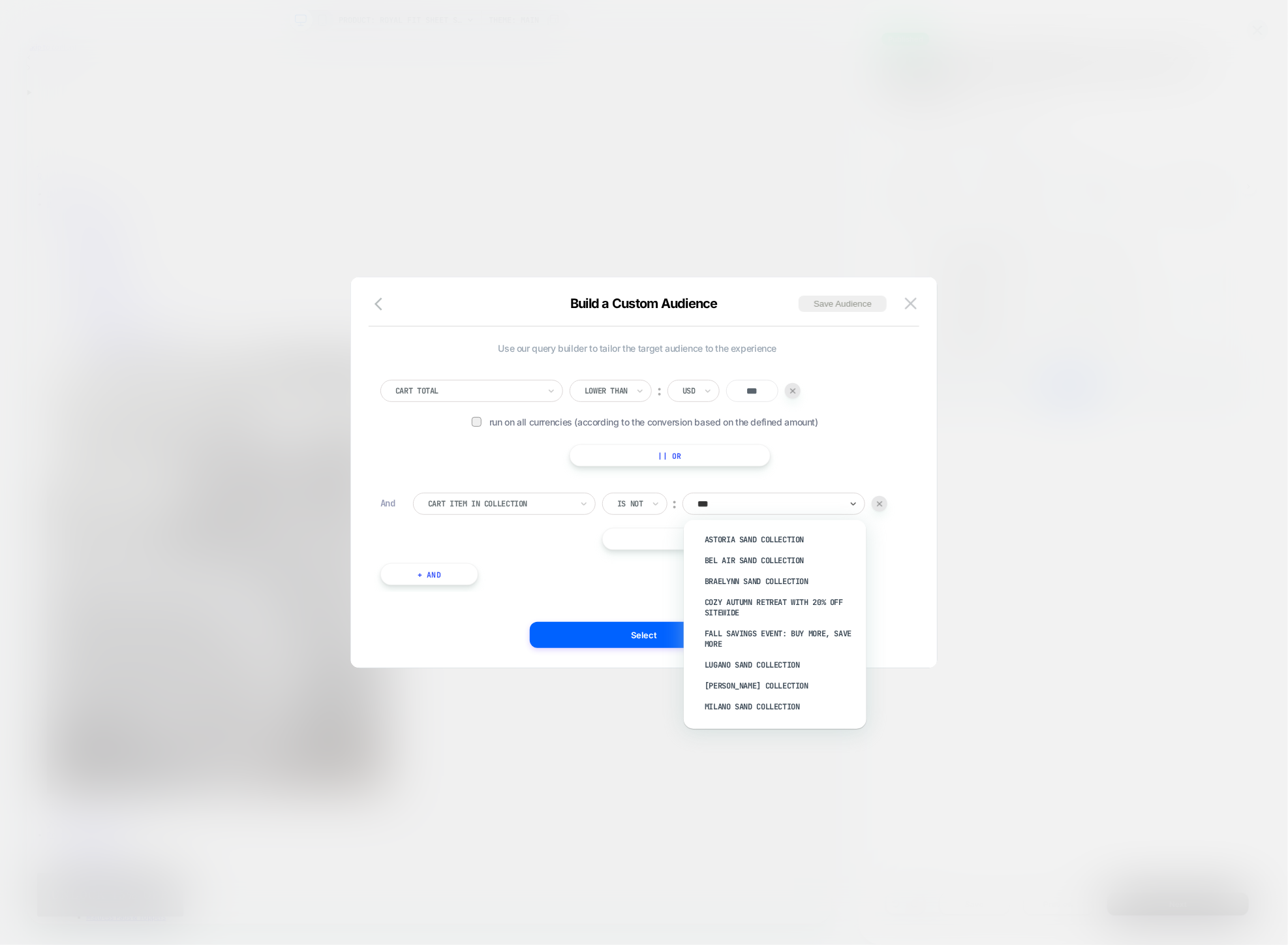
type input "****"
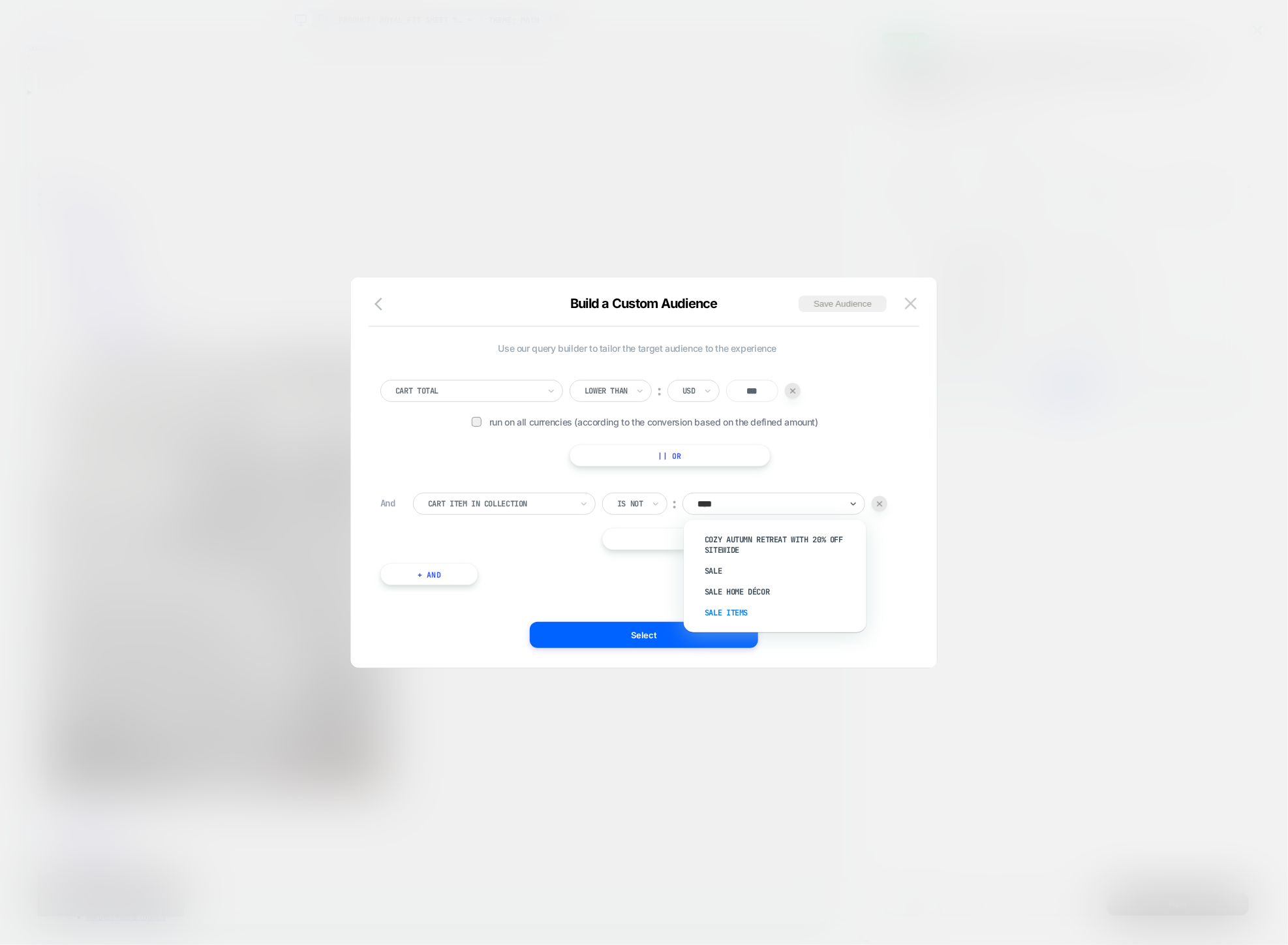
click at [741, 613] on div "Sale Items" at bounding box center [782, 613] width 170 height 21
click at [697, 638] on button "Select" at bounding box center [644, 634] width 228 height 26
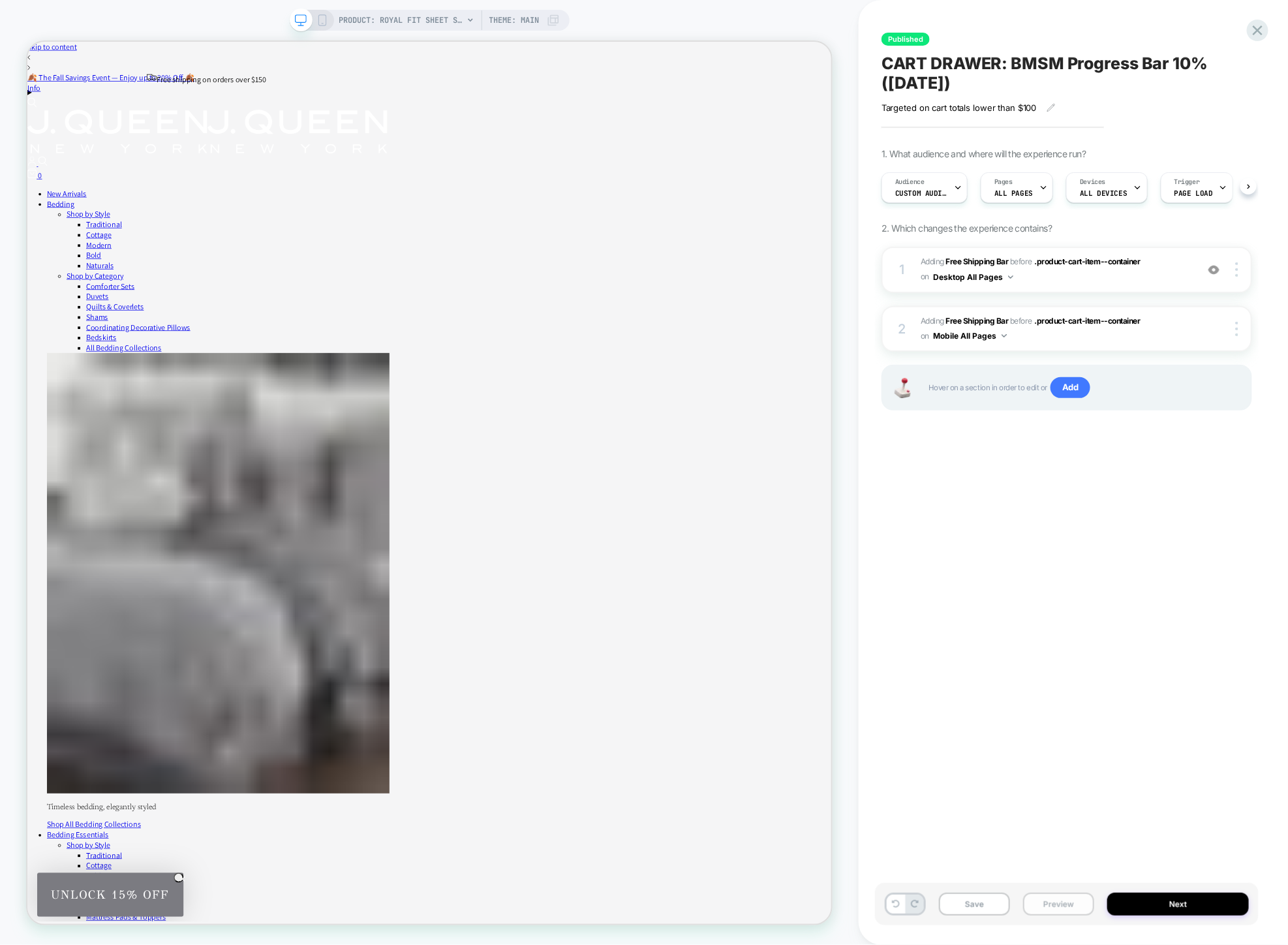
click at [1054, 903] on button "Preview" at bounding box center [1058, 904] width 71 height 23
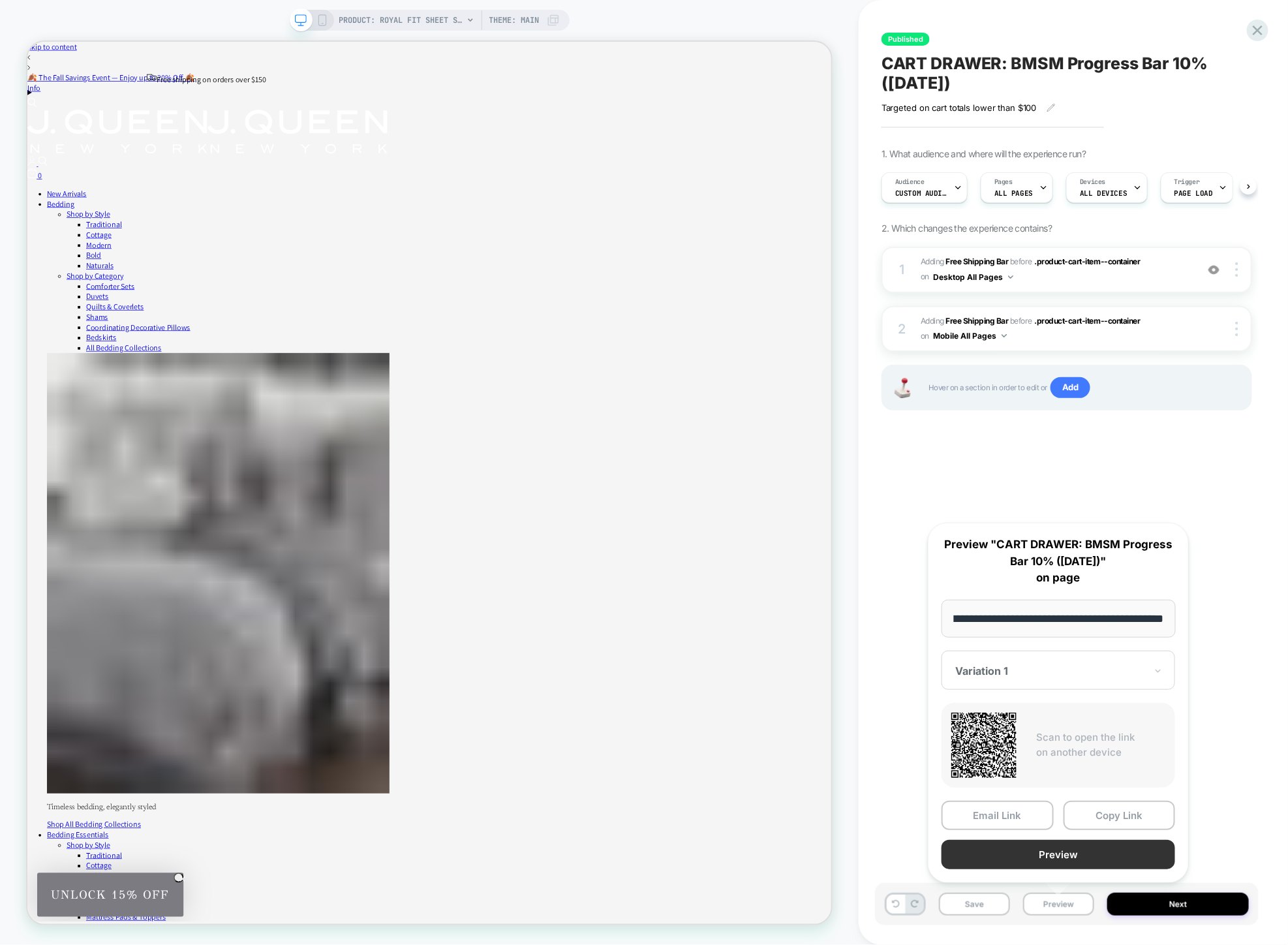
scroll to position [0, 0]
click at [1071, 847] on button "Preview" at bounding box center [1058, 854] width 233 height 30
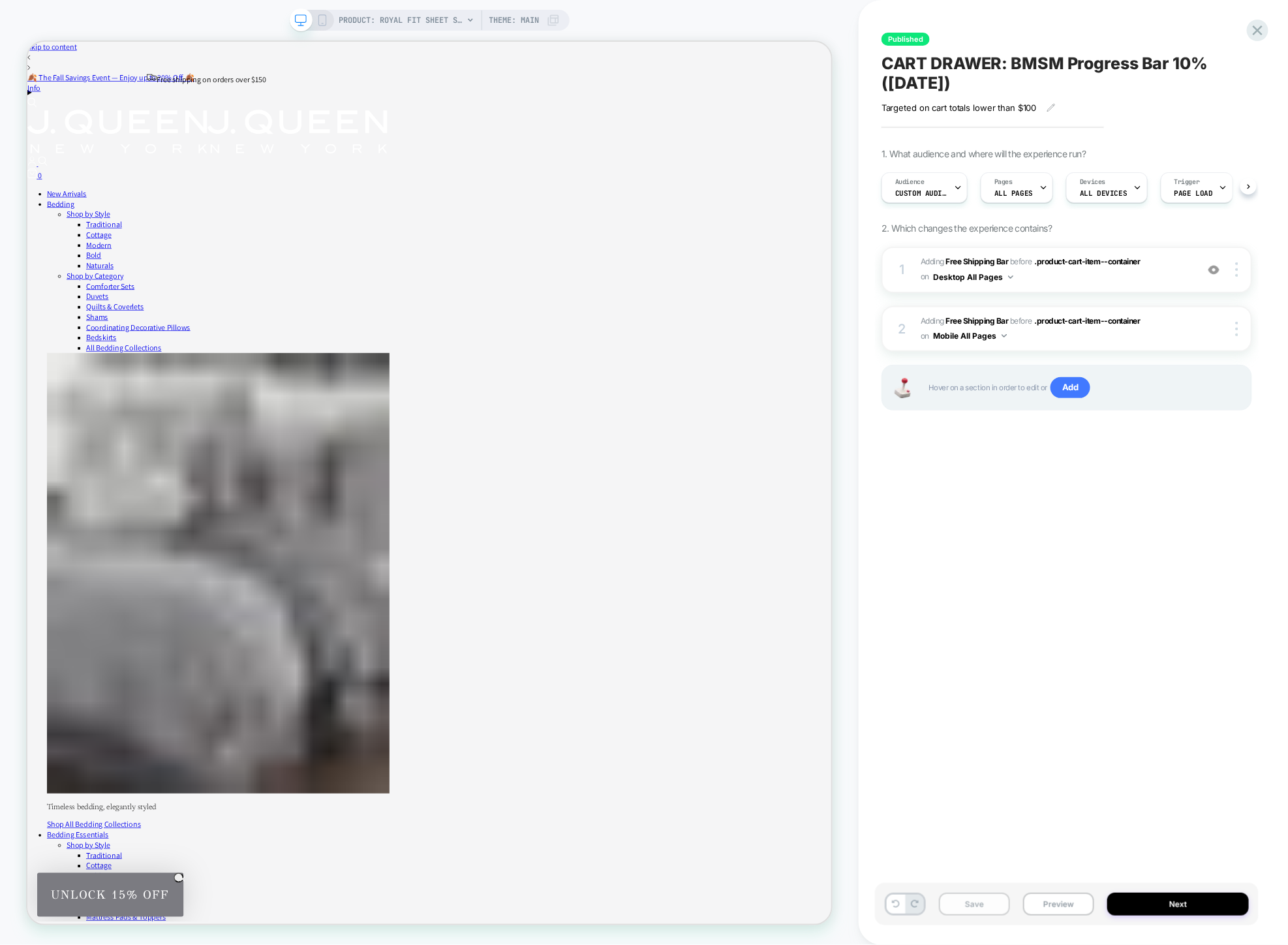
click at [977, 910] on button "Save" at bounding box center [974, 904] width 71 height 23
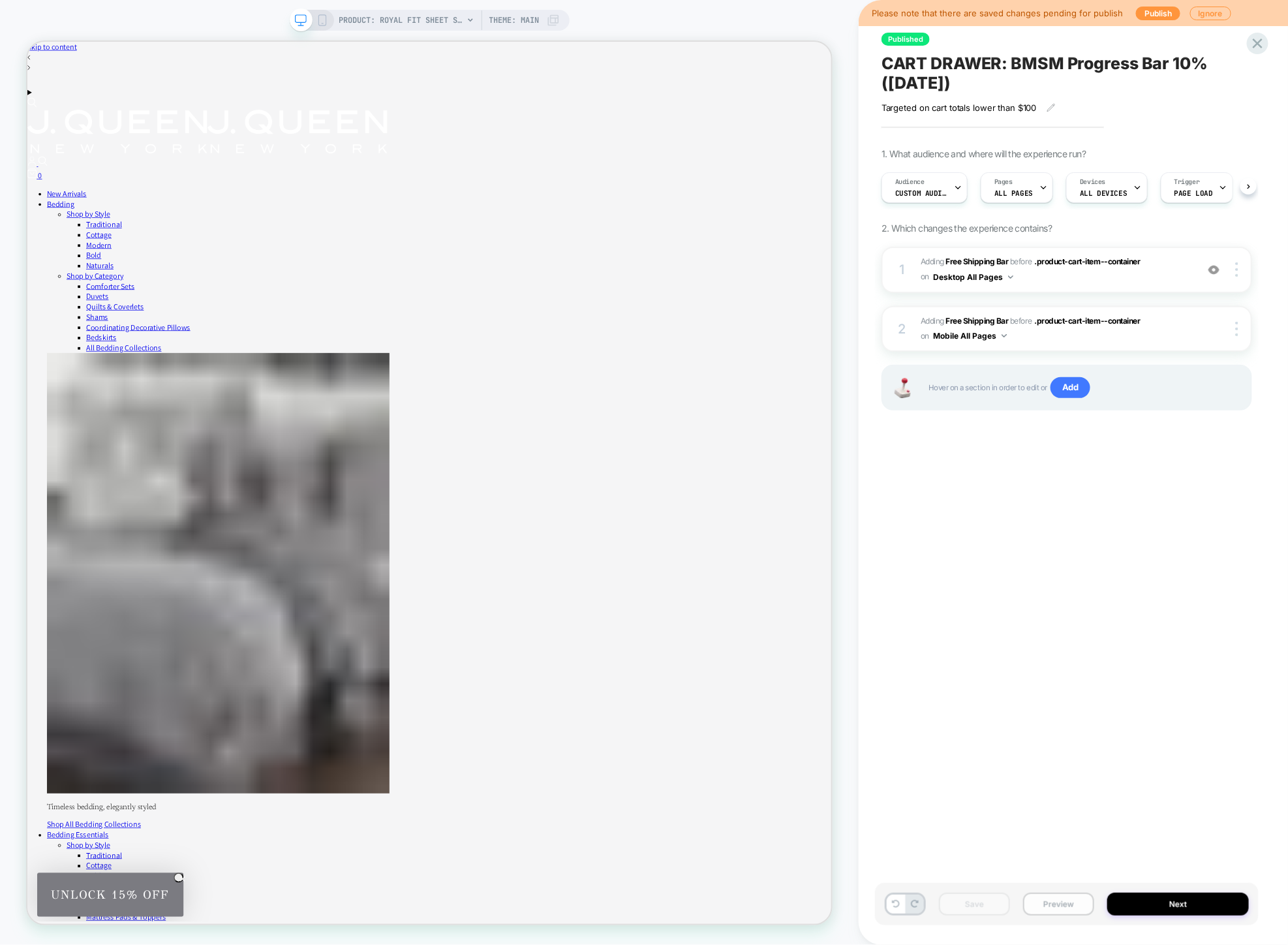
click at [1057, 901] on button "Preview" at bounding box center [1058, 904] width 71 height 23
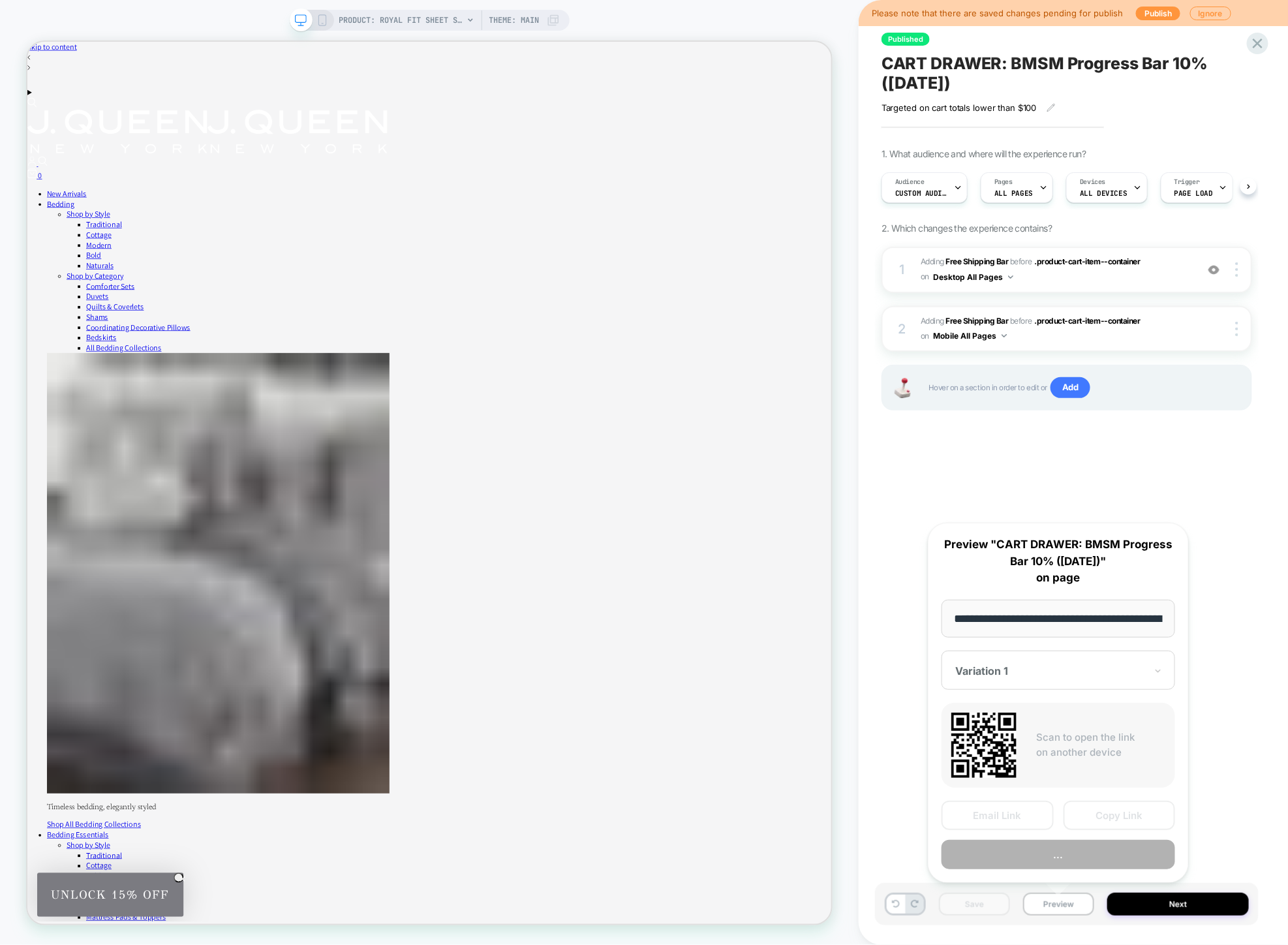
scroll to position [0, 221]
click at [1057, 855] on button "Preview" at bounding box center [1058, 854] width 233 height 30
